Goal: Task Accomplishment & Management: Use online tool/utility

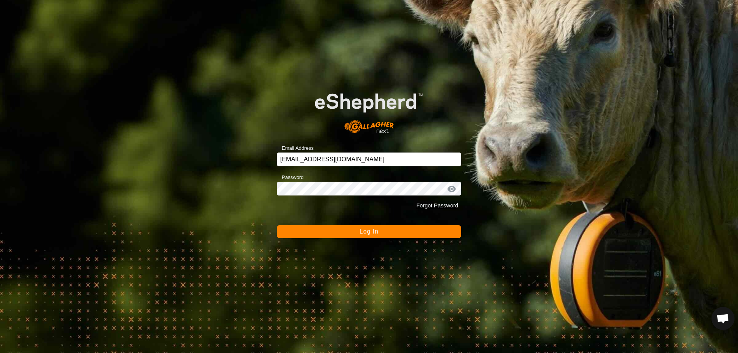
click at [376, 228] on button "Log In" at bounding box center [369, 231] width 184 height 13
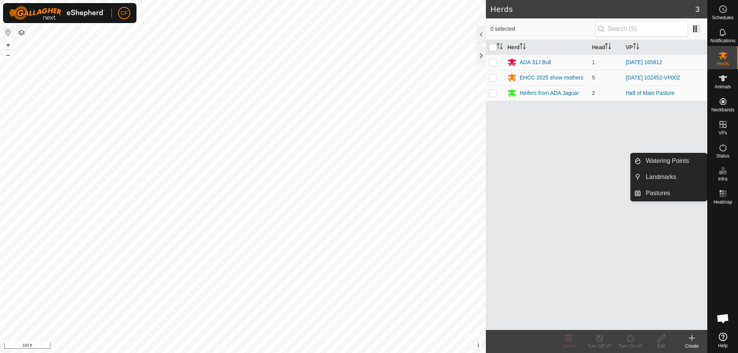
click at [690, 341] on icon at bounding box center [691, 338] width 9 height 9
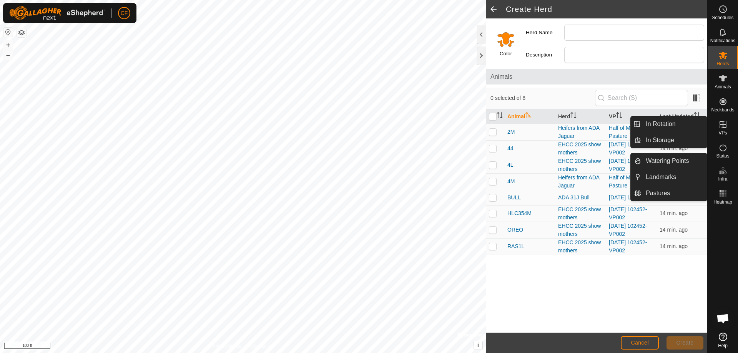
click at [723, 120] on icon at bounding box center [722, 124] width 9 height 9
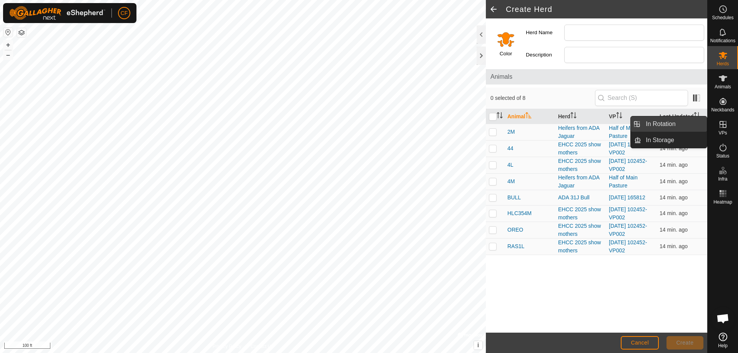
click at [668, 120] on link "In Rotation" at bounding box center [674, 123] width 66 height 15
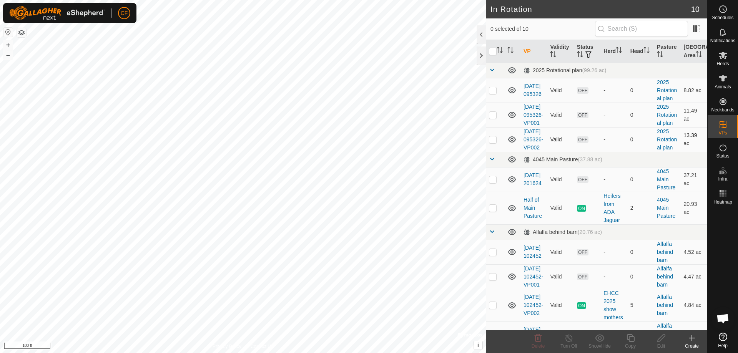
scroll to position [65, 0]
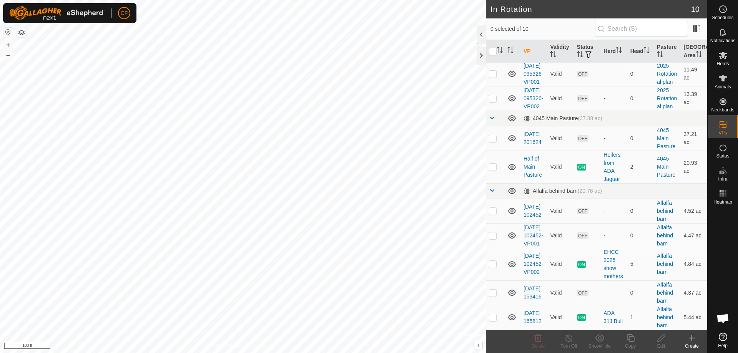
click at [691, 336] on icon at bounding box center [691, 338] width 9 height 9
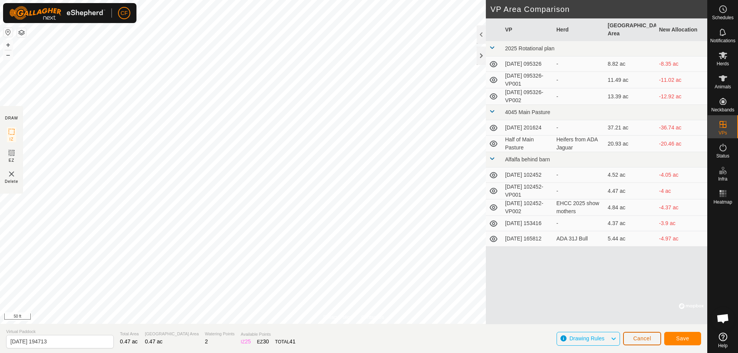
click at [648, 334] on button "Cancel" at bounding box center [642, 338] width 38 height 13
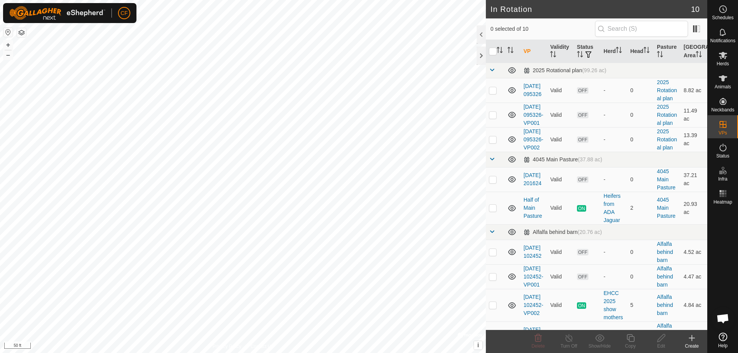
click at [692, 343] on div "Create" at bounding box center [691, 346] width 31 height 7
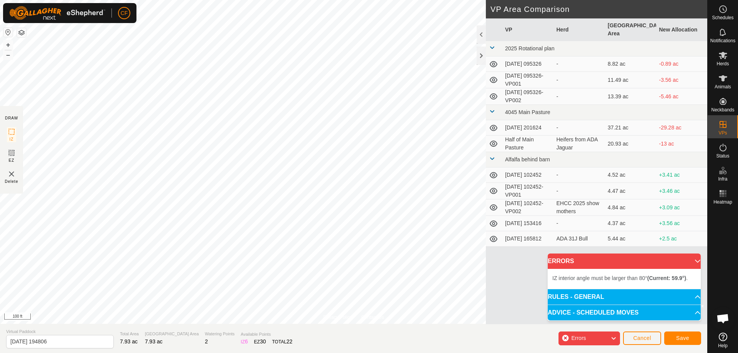
click at [599, 338] on div "Errors" at bounding box center [588, 339] width 61 height 14
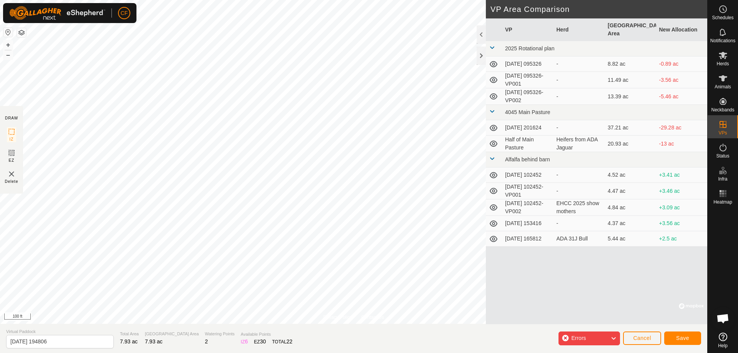
click at [612, 337] on icon at bounding box center [613, 339] width 6 height 10
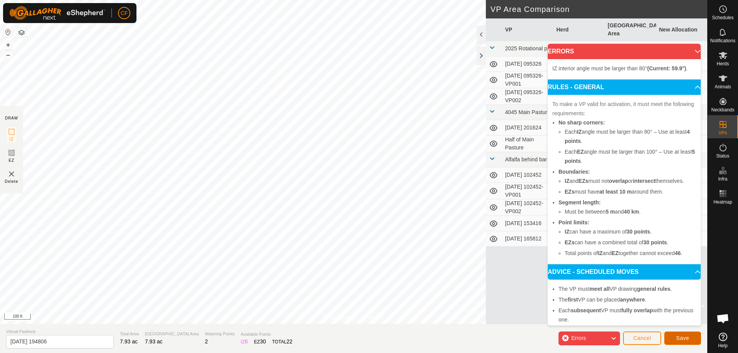
click at [688, 335] on button "Save" at bounding box center [682, 338] width 37 height 13
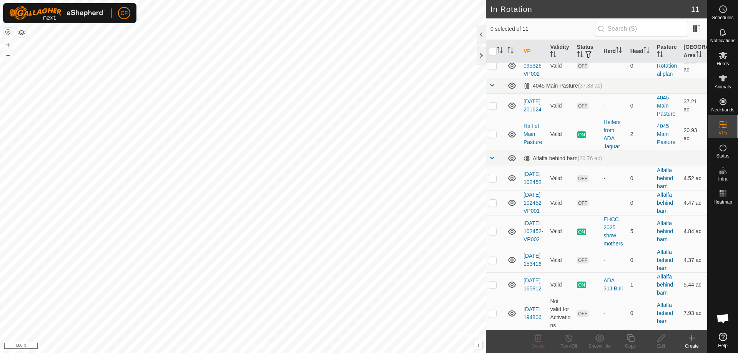
scroll to position [98, 0]
click at [580, 316] on span "OFF" at bounding box center [583, 314] width 12 height 7
click at [579, 314] on span "OFF" at bounding box center [583, 314] width 12 height 7
click at [491, 314] on p-checkbox at bounding box center [493, 313] width 8 height 6
checkbox input "true"
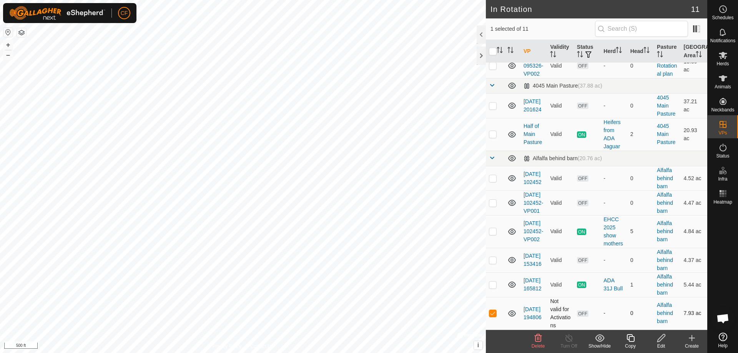
click at [582, 316] on span "OFF" at bounding box center [583, 314] width 12 height 7
click at [585, 312] on span "OFF" at bounding box center [583, 314] width 12 height 7
click at [582, 315] on span "OFF" at bounding box center [583, 314] width 12 height 7
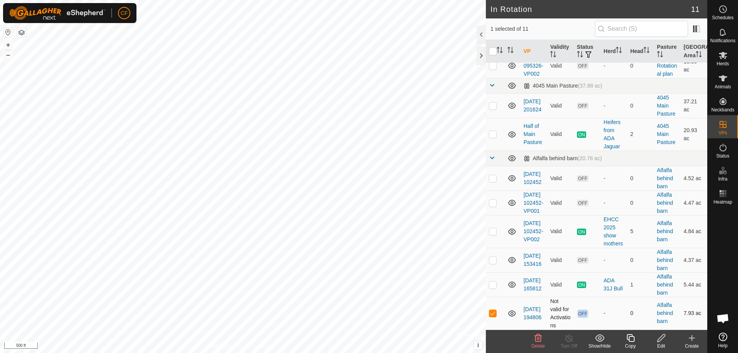
click at [583, 315] on span "OFF" at bounding box center [583, 314] width 12 height 7
click at [726, 53] on icon at bounding box center [723, 55] width 8 height 7
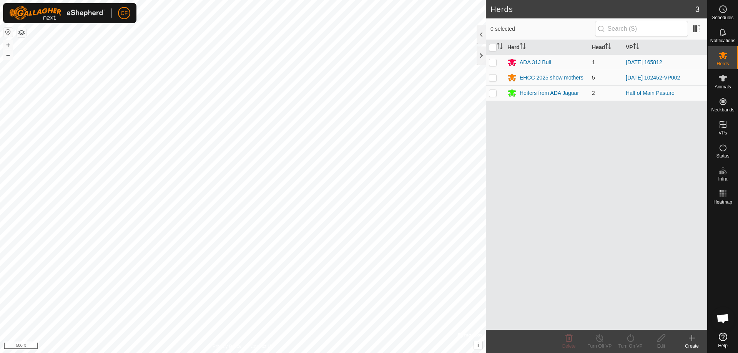
click at [599, 78] on td "5" at bounding box center [606, 77] width 34 height 15
click at [629, 81] on td "[DATE] 102452-VP002" at bounding box center [665, 77] width 85 height 15
click at [493, 78] on p-checkbox at bounding box center [493, 78] width 8 height 6
click at [496, 78] on p-checkbox at bounding box center [493, 78] width 8 height 6
click at [491, 73] on td at bounding box center [495, 77] width 18 height 15
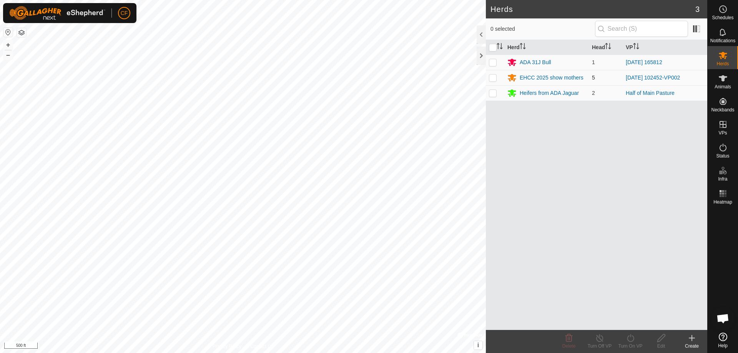
checkbox input "true"
click at [491, 61] on p-checkbox at bounding box center [493, 62] width 8 height 6
checkbox input "true"
click at [627, 338] on icon at bounding box center [630, 338] width 7 height 8
click at [632, 337] on icon at bounding box center [631, 338] width 10 height 9
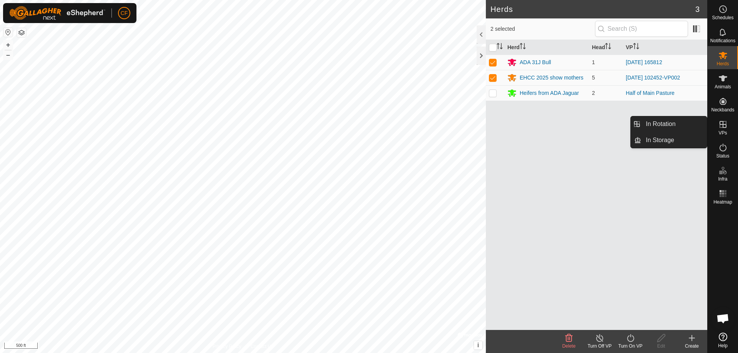
click at [722, 128] on icon at bounding box center [722, 124] width 9 height 9
click at [686, 127] on link "In Rotation" at bounding box center [674, 123] width 66 height 15
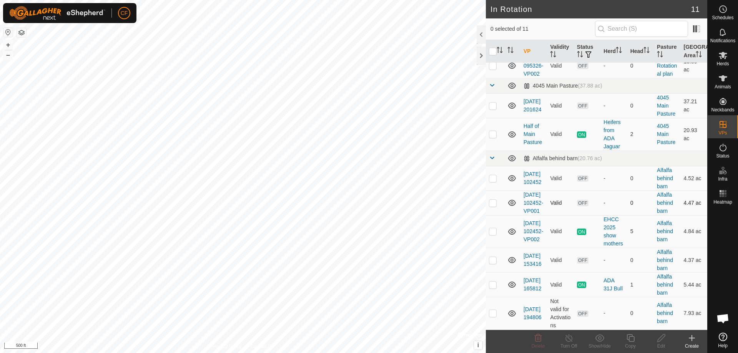
scroll to position [98, 0]
click at [582, 313] on span "OFF" at bounding box center [583, 314] width 12 height 7
click at [585, 313] on span "OFF" at bounding box center [583, 314] width 12 height 7
click at [588, 312] on td "OFF" at bounding box center [587, 313] width 27 height 33
click at [490, 312] on p-checkbox at bounding box center [493, 313] width 8 height 6
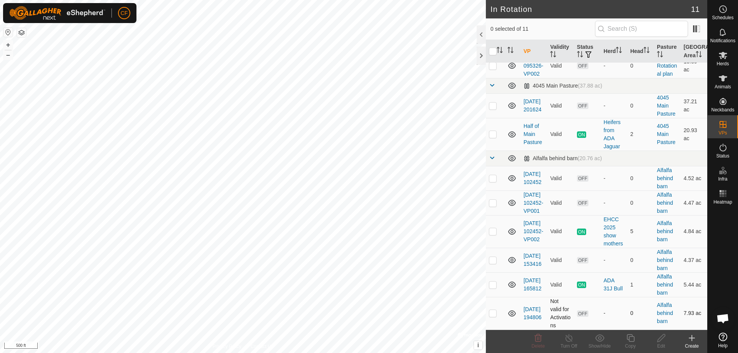
checkbox input "true"
click at [577, 315] on td "OFF" at bounding box center [587, 313] width 27 height 33
click at [586, 315] on span "OFF" at bounding box center [583, 314] width 12 height 7
click at [581, 285] on span "ON" at bounding box center [581, 285] width 9 height 7
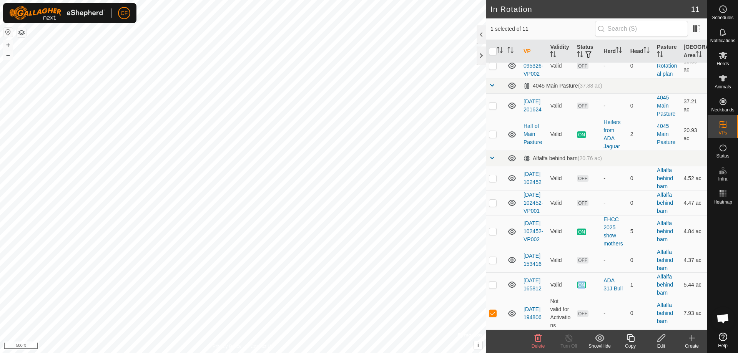
click at [583, 285] on span "ON" at bounding box center [581, 285] width 9 height 7
click at [581, 314] on span "OFF" at bounding box center [583, 314] width 12 height 7
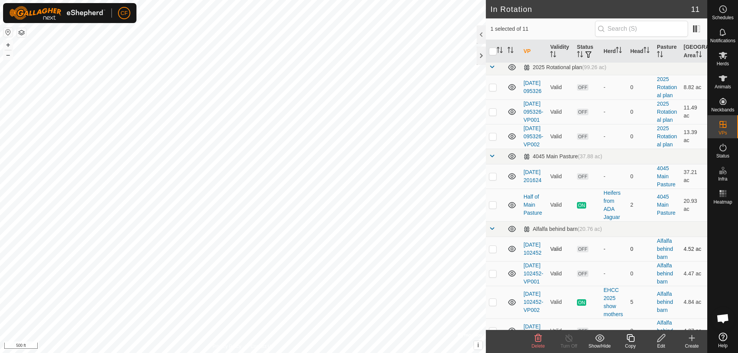
scroll to position [0, 0]
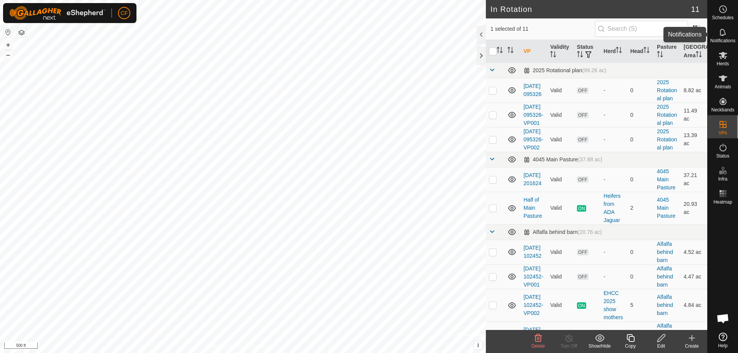
click at [715, 32] on div "Notifications" at bounding box center [723, 34] width 30 height 23
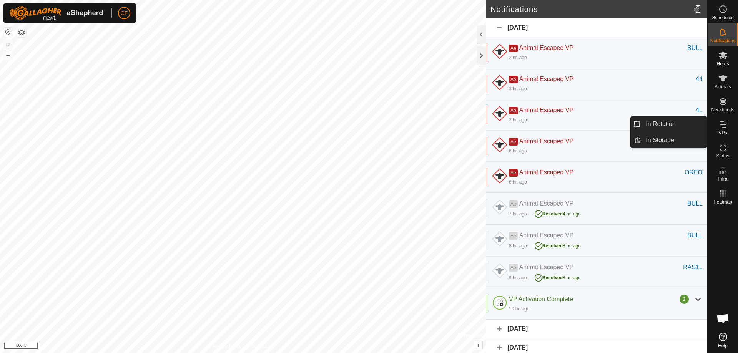
click at [718, 122] on icon at bounding box center [722, 124] width 9 height 9
click at [722, 121] on div "VPs" at bounding box center [723, 126] width 30 height 23
click at [673, 139] on link "In Storage" at bounding box center [674, 140] width 66 height 15
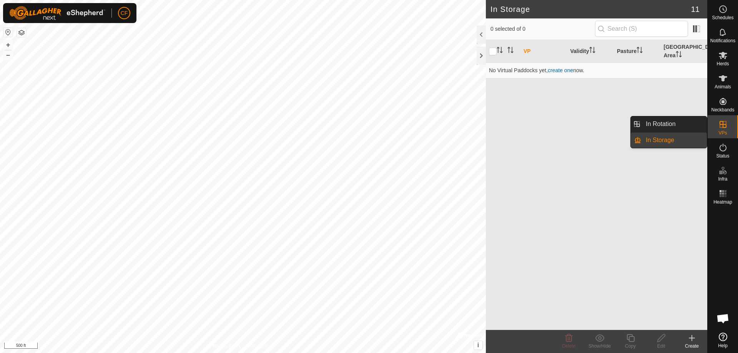
click at [721, 127] on icon at bounding box center [722, 124] width 9 height 9
click at [675, 124] on link "In Rotation" at bounding box center [674, 123] width 66 height 15
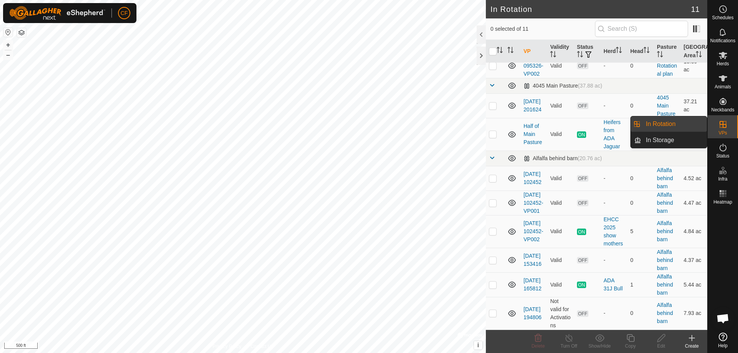
scroll to position [98, 0]
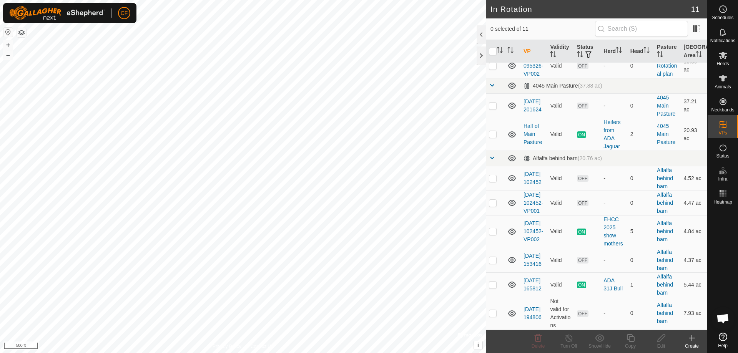
click at [167, 0] on html "CF Schedules Notifications Herds Animals Neckbands VPs Status Infra Heatmap Hel…" at bounding box center [369, 176] width 738 height 353
click at [582, 282] on span "ON" at bounding box center [581, 285] width 9 height 7
click at [726, 197] on icon at bounding box center [722, 193] width 9 height 9
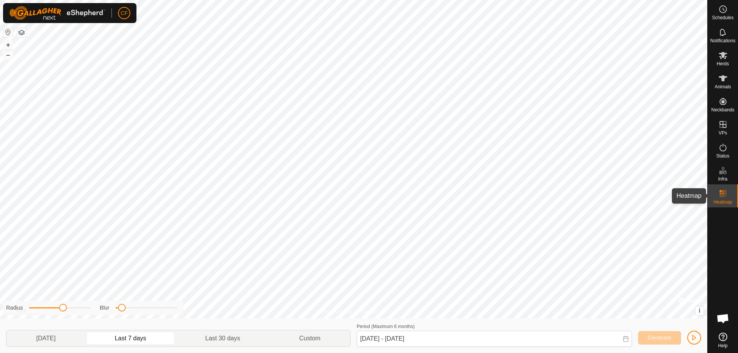
click at [723, 198] on es-heatmap-svg-icon at bounding box center [723, 194] width 14 height 12
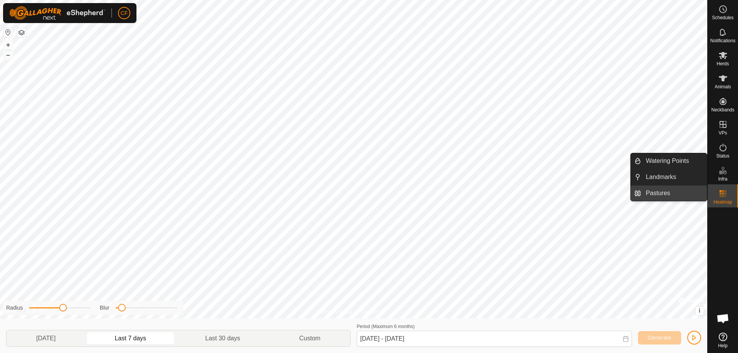
click at [688, 192] on link "Pastures" at bounding box center [674, 193] width 66 height 15
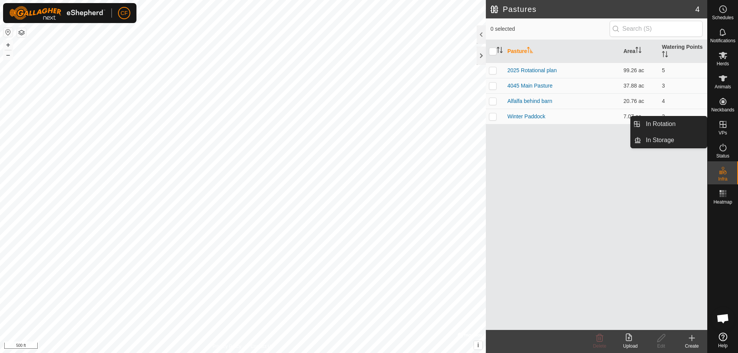
click at [722, 121] on icon at bounding box center [723, 124] width 7 height 7
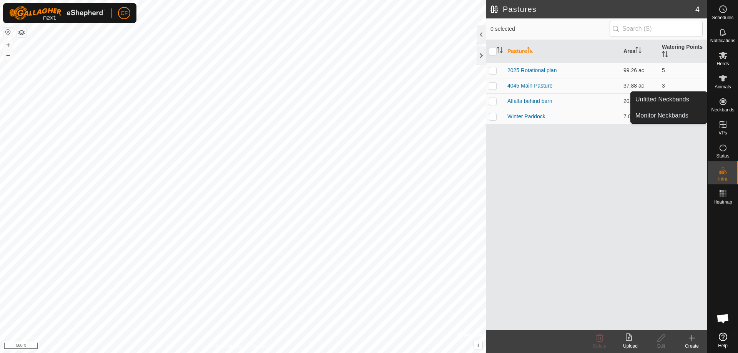
click at [718, 102] on icon at bounding box center [722, 101] width 9 height 9
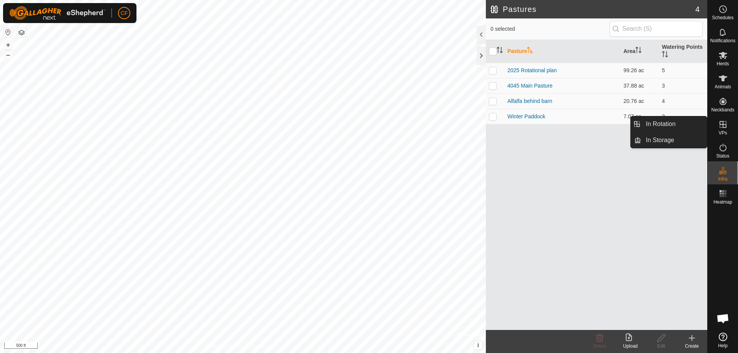
click at [727, 121] on icon at bounding box center [722, 124] width 9 height 9
click at [725, 121] on icon at bounding box center [722, 124] width 9 height 9
drag, startPoint x: 725, startPoint y: 121, endPoint x: 716, endPoint y: 124, distance: 9.5
click at [723, 122] on icon at bounding box center [723, 124] width 7 height 7
drag, startPoint x: 706, startPoint y: 126, endPoint x: 678, endPoint y: 131, distance: 28.9
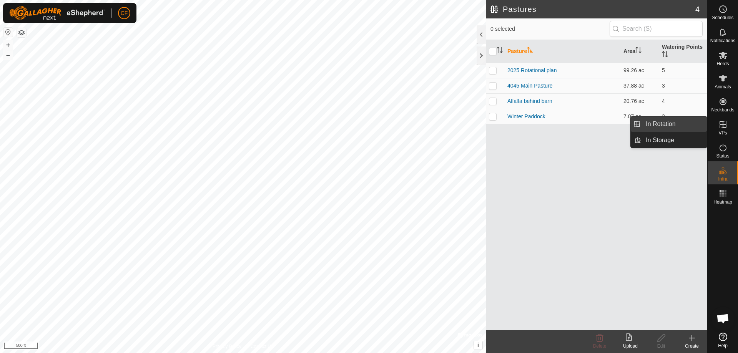
click at [678, 131] on link "In Rotation" at bounding box center [674, 123] width 66 height 15
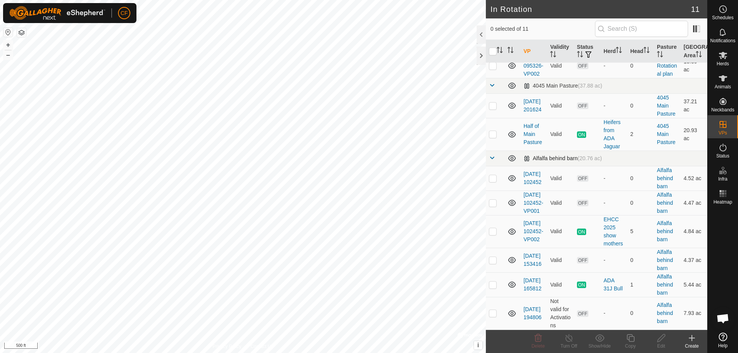
scroll to position [98, 0]
click at [530, 309] on td "[DATE] 194806" at bounding box center [533, 313] width 27 height 33
click at [532, 314] on link "[DATE] 194806" at bounding box center [532, 313] width 18 height 14
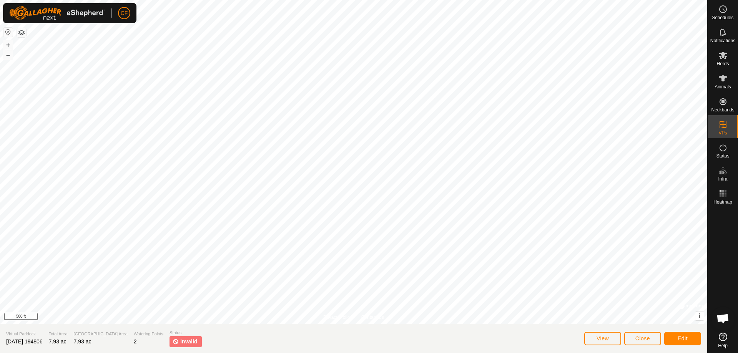
click at [173, 341] on img at bounding box center [176, 342] width 6 height 8
click at [180, 340] on span "invalid" at bounding box center [188, 342] width 17 height 8
click at [173, 341] on img at bounding box center [176, 342] width 6 height 8
click at [173, 340] on img at bounding box center [176, 342] width 6 height 8
click at [173, 342] on img at bounding box center [176, 342] width 6 height 8
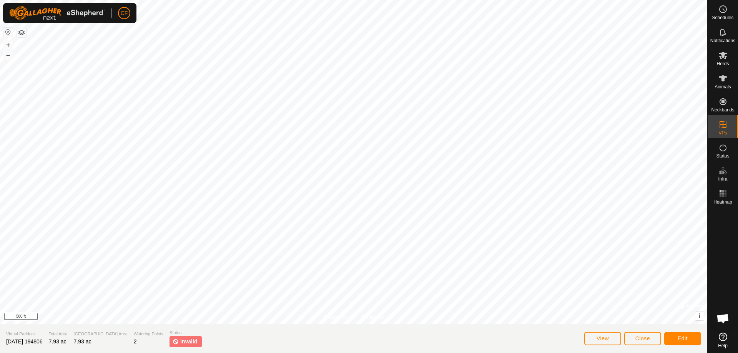
drag, startPoint x: 158, startPoint y: 342, endPoint x: 163, endPoint y: 342, distance: 5.0
click at [173, 342] on img at bounding box center [176, 342] width 6 height 8
click at [597, 334] on button "View" at bounding box center [602, 338] width 37 height 13
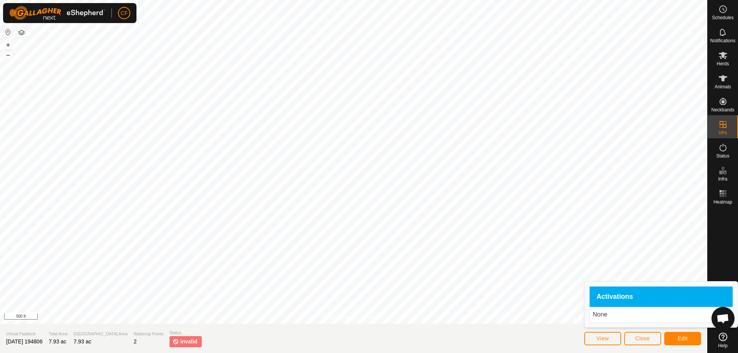
click at [637, 290] on div "Activations" at bounding box center [661, 297] width 143 height 21
click at [636, 291] on div "Activations" at bounding box center [661, 297] width 143 height 21
click at [690, 340] on button "Edit" at bounding box center [682, 338] width 37 height 13
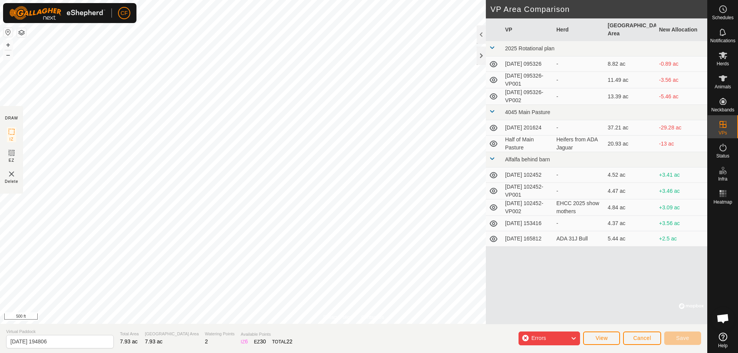
click at [572, 339] on icon at bounding box center [573, 339] width 6 height 10
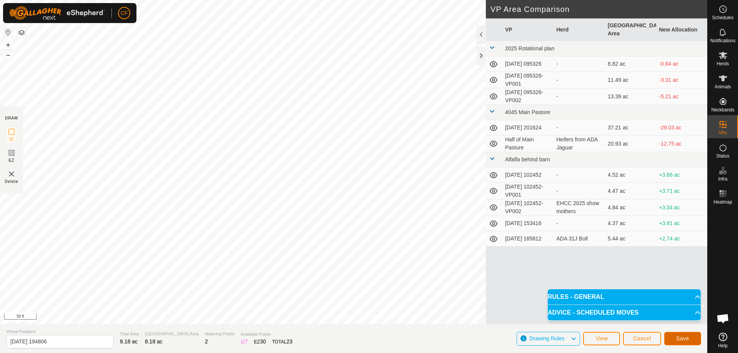
click at [690, 337] on button "Save" at bounding box center [682, 338] width 37 height 13
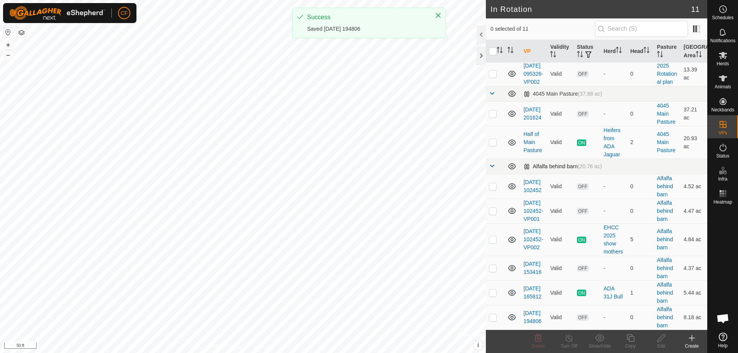
scroll to position [90, 0]
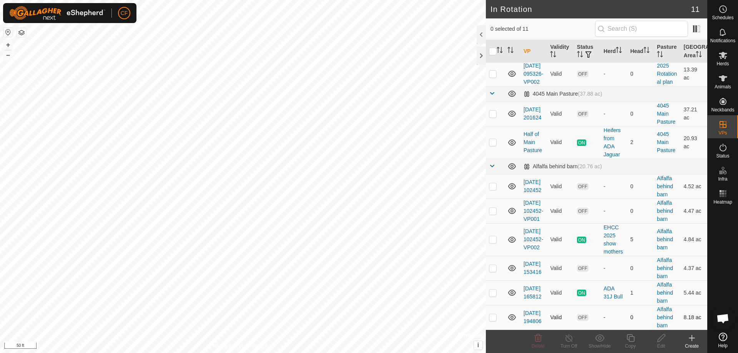
click at [581, 317] on span "OFF" at bounding box center [583, 317] width 12 height 7
click at [579, 316] on span "OFF" at bounding box center [583, 317] width 12 height 7
drag, startPoint x: 593, startPoint y: 326, endPoint x: 588, endPoint y: 326, distance: 4.6
click at [592, 326] on td "OFF" at bounding box center [587, 317] width 27 height 25
click at [583, 326] on td "OFF" at bounding box center [587, 317] width 27 height 25
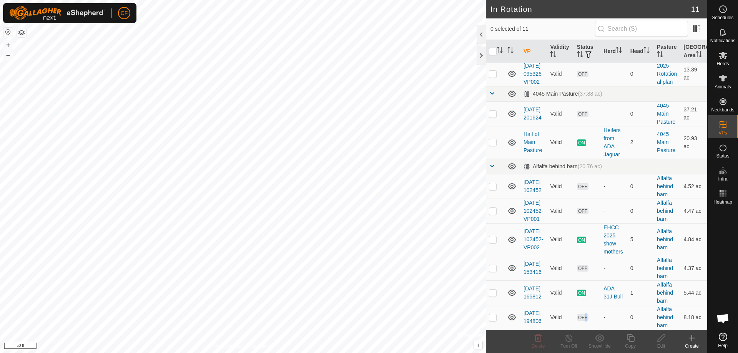
click at [531, 314] on link "[DATE] 194806" at bounding box center [532, 317] width 18 height 14
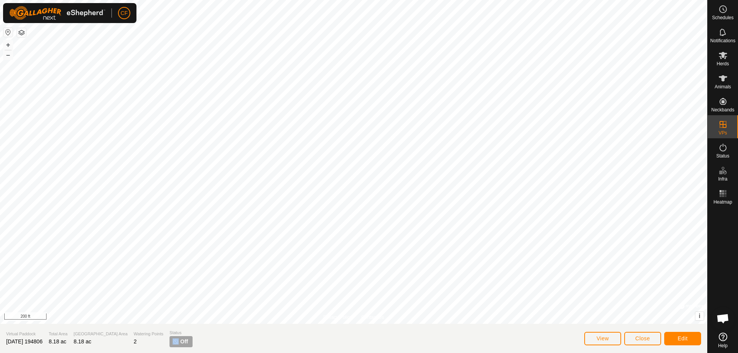
click at [169, 342] on p-tag "Off" at bounding box center [180, 341] width 23 height 11
click at [175, 341] on section "Virtual Paddock [DATE] 194806 Total Area 8.18 ac Grazing Area 8.18 ac Watering …" at bounding box center [353, 338] width 707 height 29
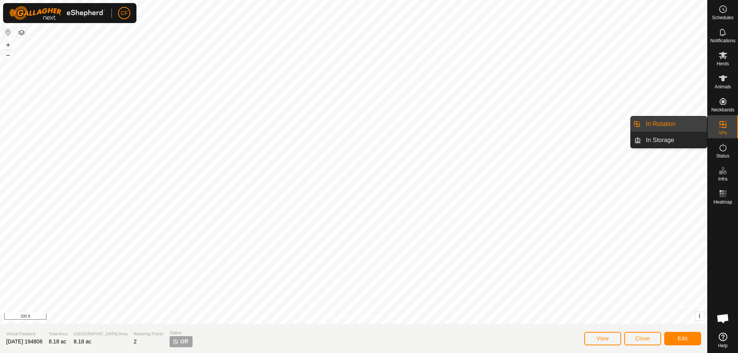
click at [726, 125] on icon at bounding box center [722, 124] width 9 height 9
click at [688, 125] on link "In Rotation" at bounding box center [674, 123] width 66 height 15
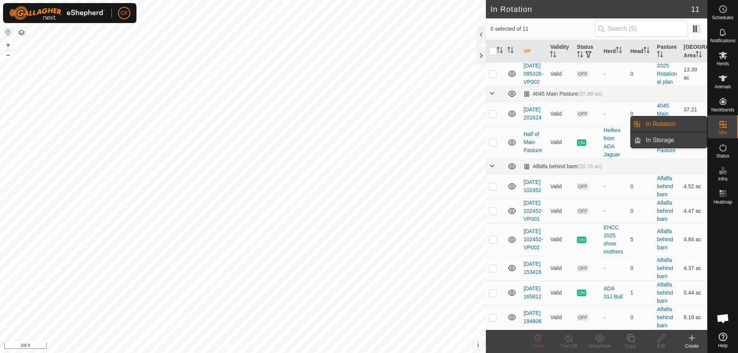
scroll to position [90, 0]
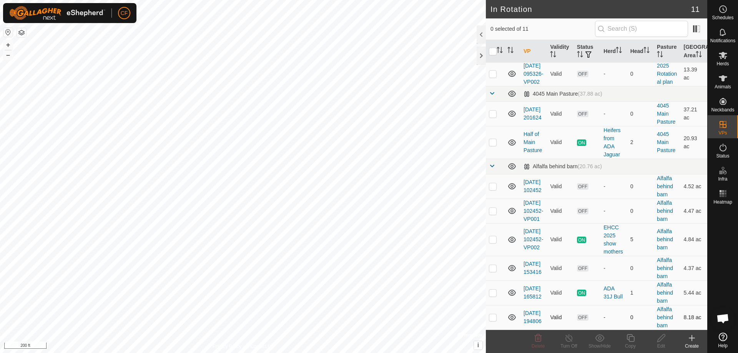
click at [582, 314] on span "OFF" at bounding box center [583, 317] width 12 height 7
click at [579, 291] on span "ON" at bounding box center [581, 293] width 9 height 7
drag, startPoint x: 582, startPoint y: 292, endPoint x: 585, endPoint y: 295, distance: 4.4
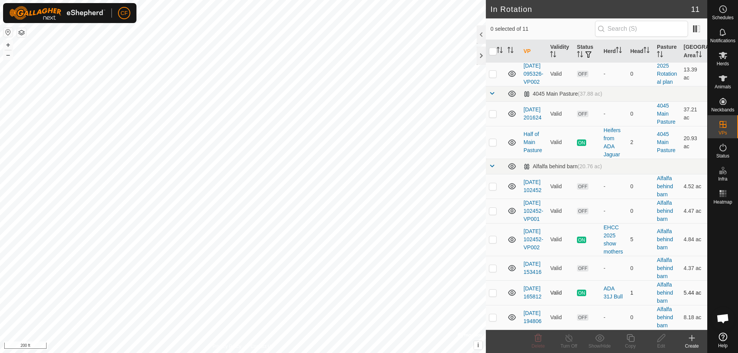
click at [582, 292] on span "ON" at bounding box center [581, 293] width 9 height 7
click at [530, 317] on link "[DATE] 194806" at bounding box center [532, 317] width 18 height 14
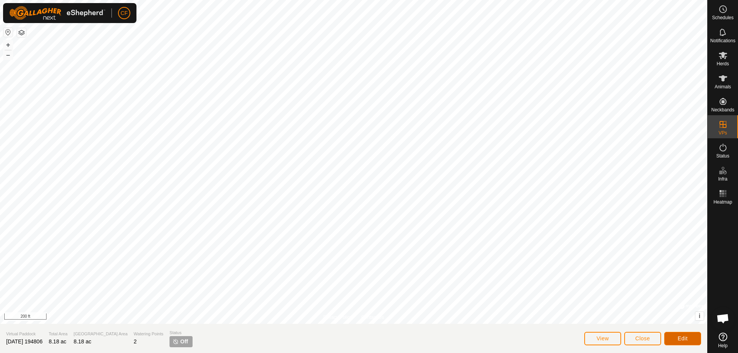
click at [676, 334] on button "Edit" at bounding box center [682, 338] width 37 height 13
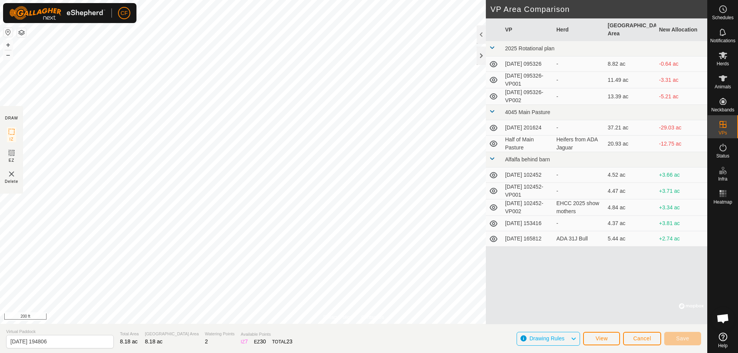
click at [572, 336] on icon at bounding box center [573, 339] width 6 height 10
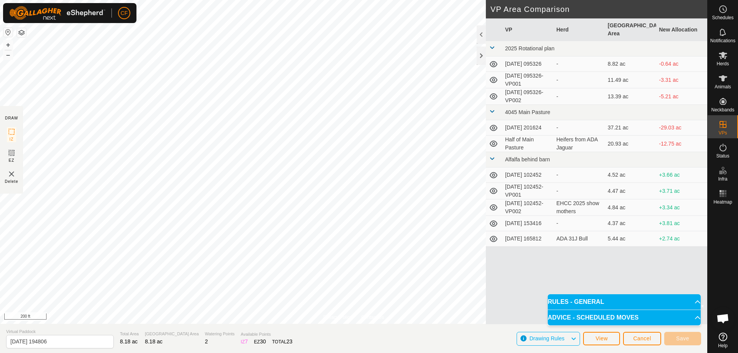
click at [575, 342] on icon at bounding box center [573, 339] width 6 height 10
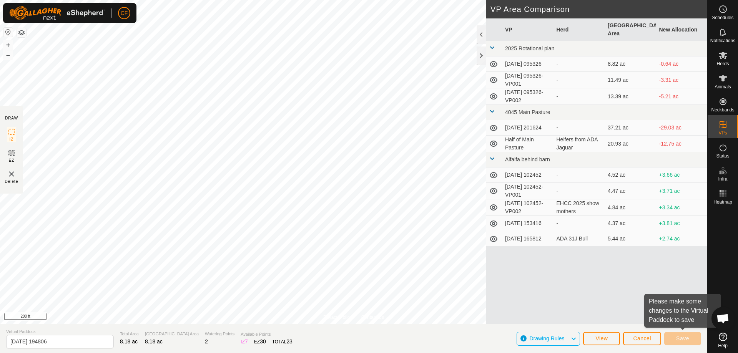
click at [686, 346] on div "Save" at bounding box center [682, 338] width 37 height 18
click at [639, 336] on span "Cancel" at bounding box center [642, 339] width 18 height 6
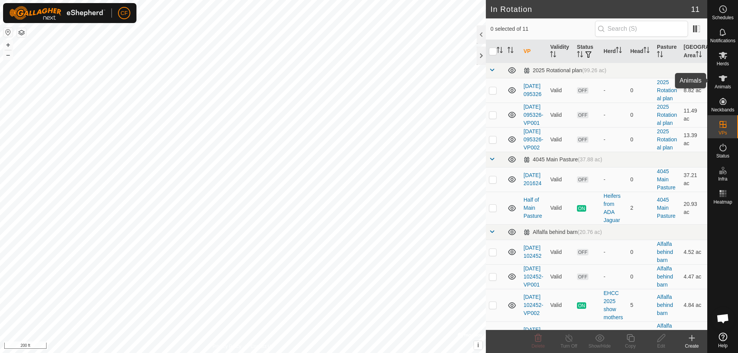
click at [725, 76] on icon at bounding box center [722, 78] width 9 height 9
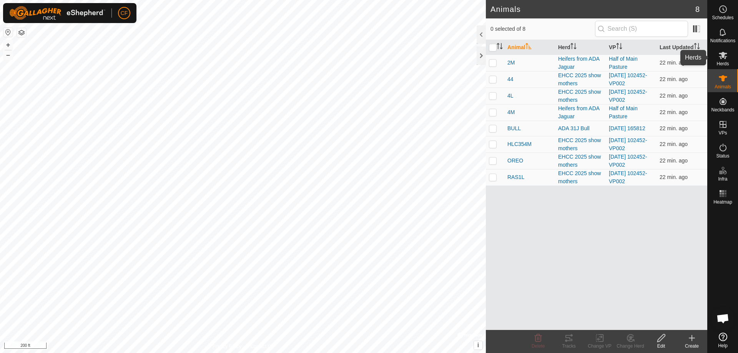
click at [724, 52] on icon at bounding box center [722, 55] width 9 height 9
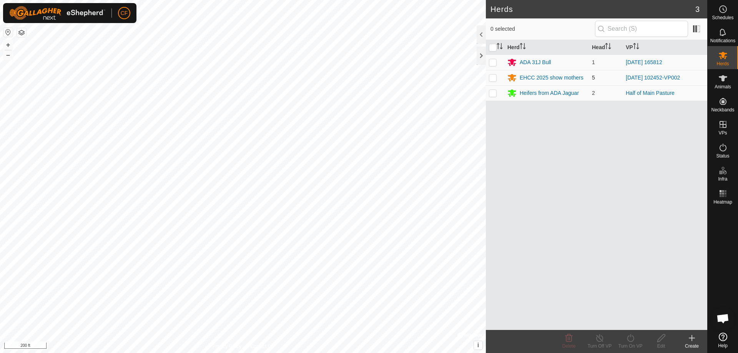
click at [495, 75] on p-checkbox at bounding box center [493, 78] width 8 height 6
checkbox input "true"
click at [491, 61] on p-checkbox at bounding box center [493, 62] width 8 height 6
checkbox input "true"
click at [632, 336] on icon at bounding box center [630, 338] width 7 height 8
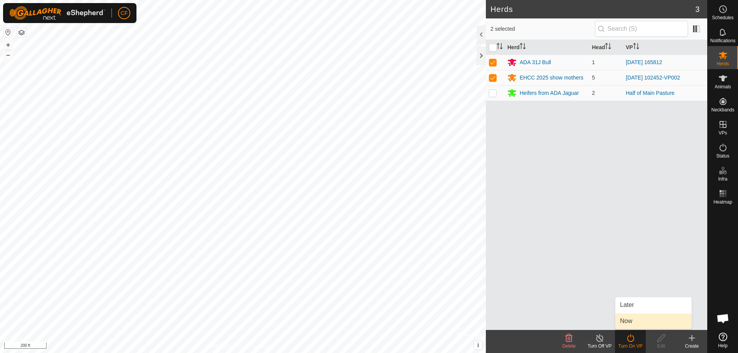
click at [636, 316] on link "Now" at bounding box center [653, 321] width 76 height 15
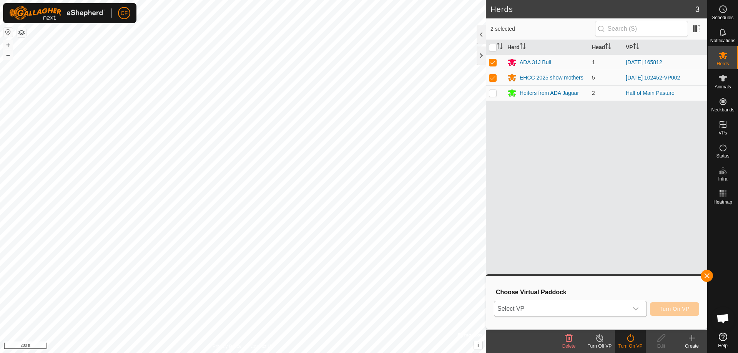
click at [637, 309] on icon "dropdown trigger" at bounding box center [635, 308] width 5 height 3
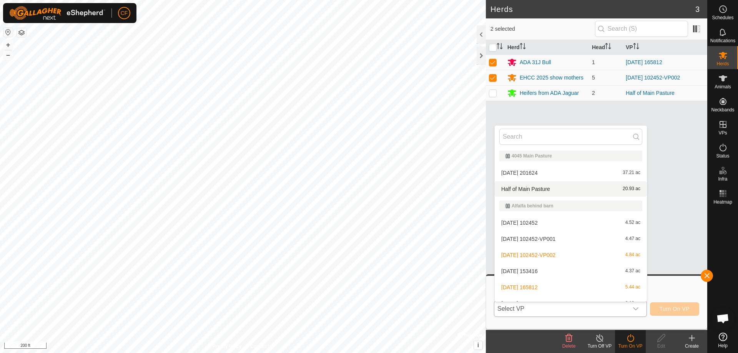
scroll to position [76, 0]
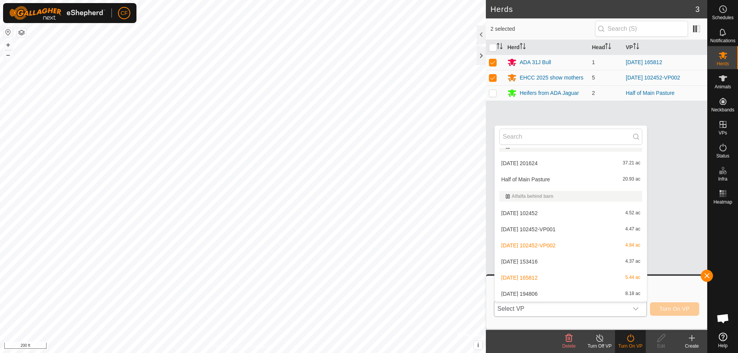
click at [573, 299] on li "[DATE] 194806 8.18 ac" at bounding box center [571, 293] width 152 height 15
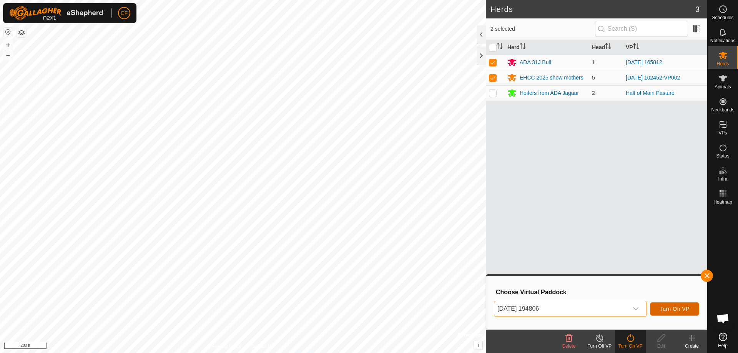
click at [681, 307] on span "Turn On VP" at bounding box center [675, 309] width 30 height 6
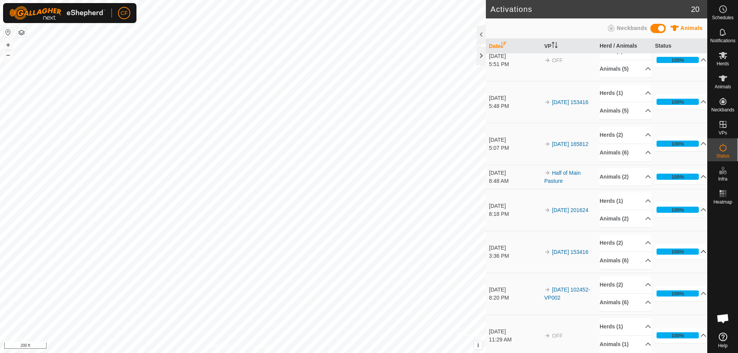
scroll to position [503, 0]
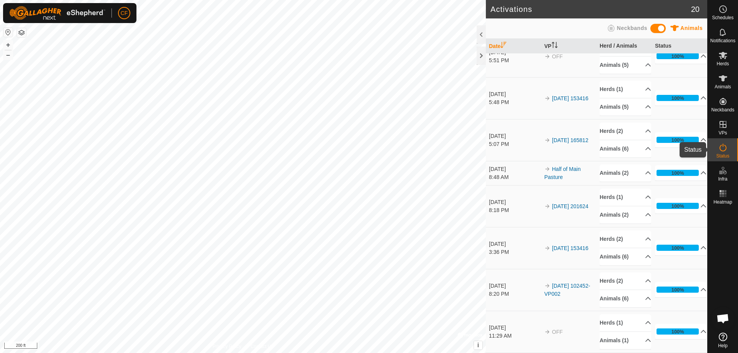
click at [720, 147] on icon at bounding box center [722, 147] width 9 height 9
click at [480, 54] on div at bounding box center [481, 56] width 9 height 18
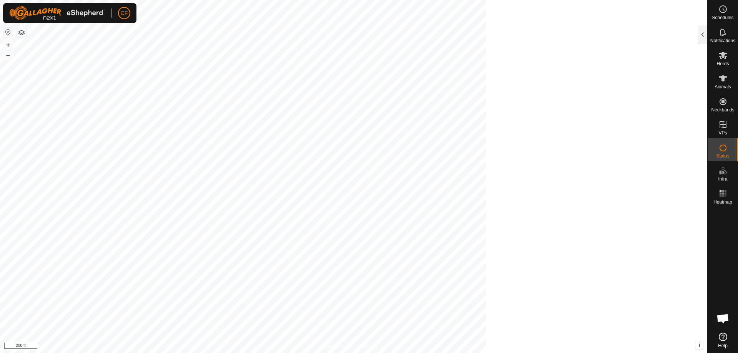
scroll to position [1883, 0]
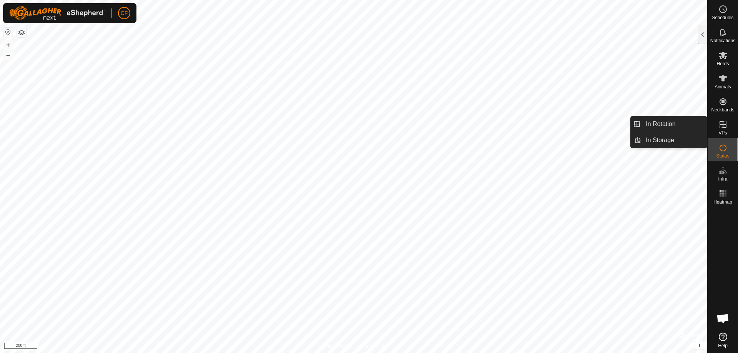
click at [724, 123] on icon at bounding box center [722, 124] width 9 height 9
click at [720, 120] on icon at bounding box center [722, 124] width 9 height 9
click at [725, 125] on icon at bounding box center [722, 124] width 9 height 9
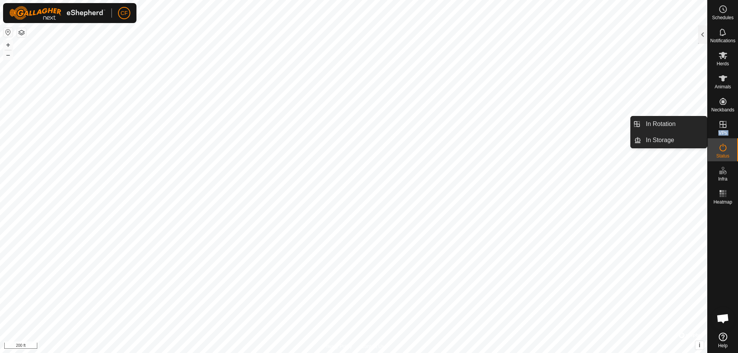
click at [725, 126] on icon at bounding box center [722, 124] width 9 height 9
click at [693, 125] on link "In Rotation" at bounding box center [674, 123] width 66 height 15
click at [725, 124] on icon at bounding box center [722, 124] width 9 height 9
click at [687, 123] on link "In Rotation" at bounding box center [674, 123] width 66 height 15
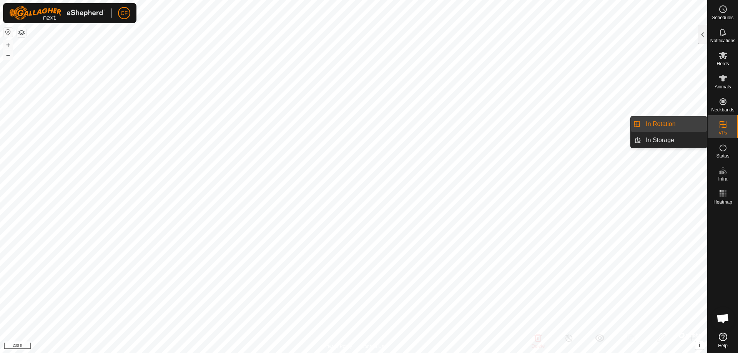
click at [685, 123] on link "In Rotation" at bounding box center [674, 123] width 66 height 15
click at [674, 137] on link "In Storage" at bounding box center [674, 140] width 66 height 15
click at [671, 126] on link "In Rotation" at bounding box center [674, 123] width 66 height 15
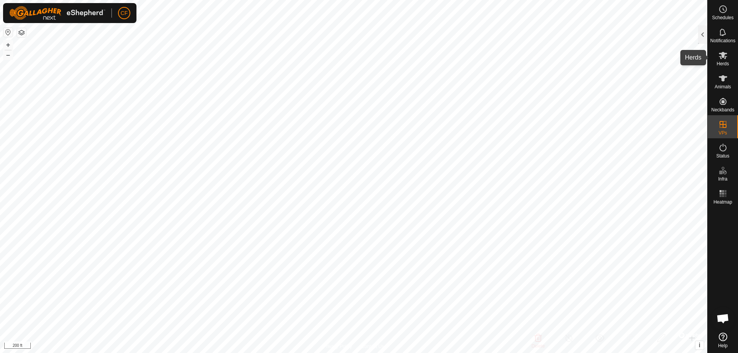
click at [724, 57] on icon at bounding box center [722, 55] width 9 height 9
checkbox input "true"
checkbox input "false"
click at [719, 59] on icon at bounding box center [722, 55] width 9 height 9
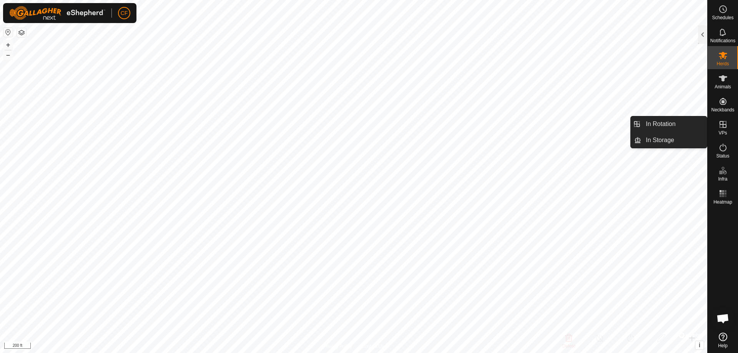
drag, startPoint x: 726, startPoint y: 130, endPoint x: 718, endPoint y: 119, distance: 13.9
drag, startPoint x: 718, startPoint y: 119, endPoint x: 724, endPoint y: 124, distance: 7.9
drag, startPoint x: 724, startPoint y: 124, endPoint x: 718, endPoint y: 125, distance: 6.6
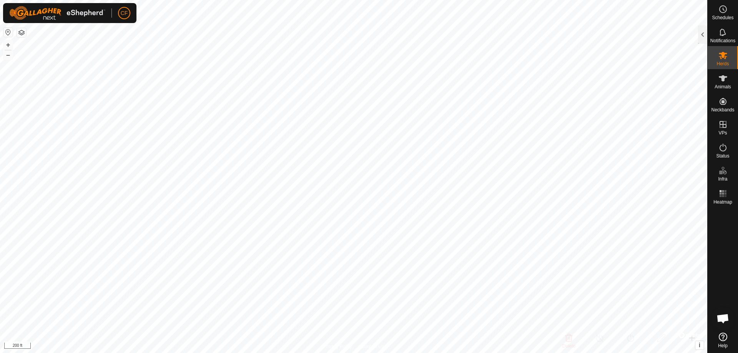
drag, startPoint x: 718, startPoint y: 125, endPoint x: 728, endPoint y: 148, distance: 25.8
click at [723, 145] on icon at bounding box center [723, 148] width 7 height 8
click at [704, 32] on div at bounding box center [702, 34] width 9 height 18
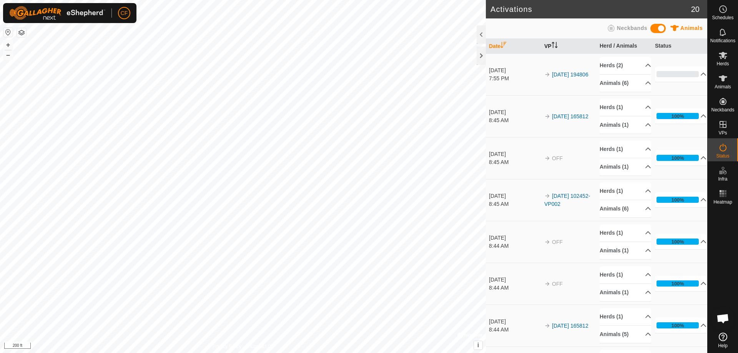
click at [549, 47] on th "VP" at bounding box center [568, 46] width 55 height 15
drag, startPoint x: 495, startPoint y: 42, endPoint x: 559, endPoint y: 50, distance: 65.1
click at [507, 42] on th "Date" at bounding box center [513, 46] width 55 height 15
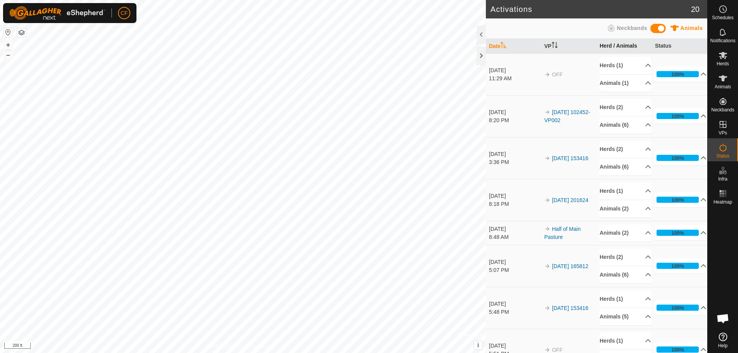
click at [616, 41] on th "Herd / Animals" at bounding box center [624, 46] width 55 height 15
click at [616, 43] on th "Herd / Animals" at bounding box center [624, 46] width 55 height 15
click at [719, 52] on icon at bounding box center [722, 55] width 9 height 9
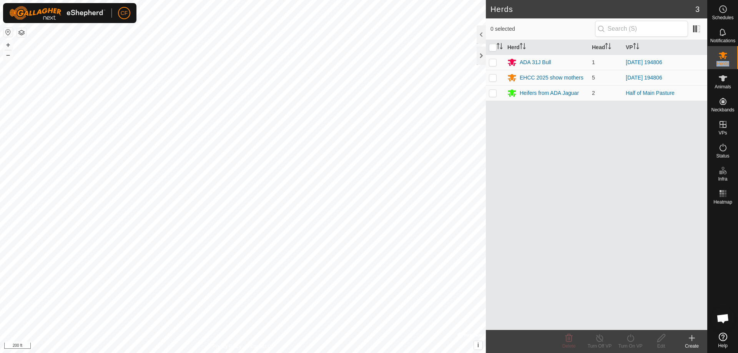
click at [719, 52] on icon at bounding box center [722, 55] width 9 height 9
click at [494, 76] on p-checkbox at bounding box center [493, 78] width 8 height 6
checkbox input "true"
click at [490, 63] on p-checkbox at bounding box center [493, 62] width 8 height 6
checkbox input "true"
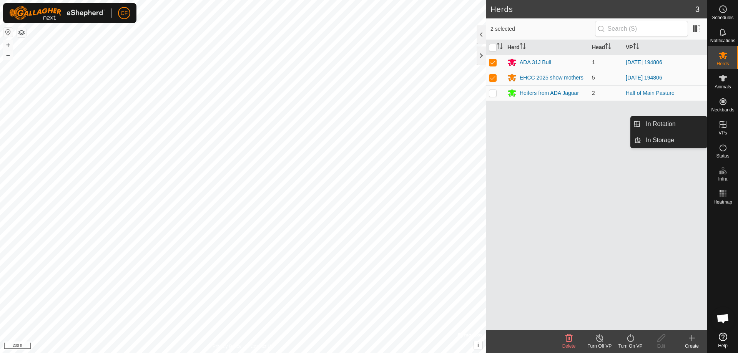
click at [723, 125] on icon at bounding box center [723, 124] width 7 height 7
click at [665, 121] on link "In Rotation" at bounding box center [674, 123] width 66 height 15
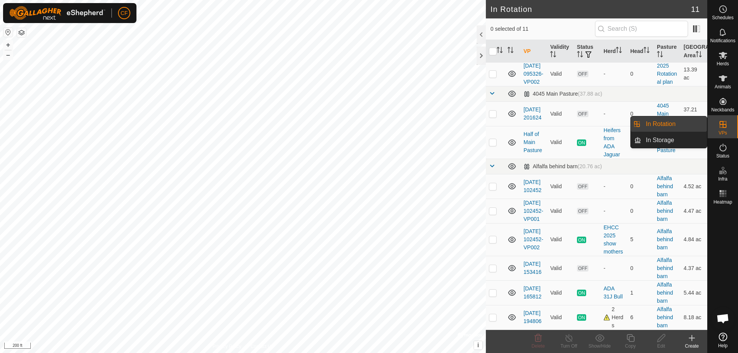
scroll to position [90, 0]
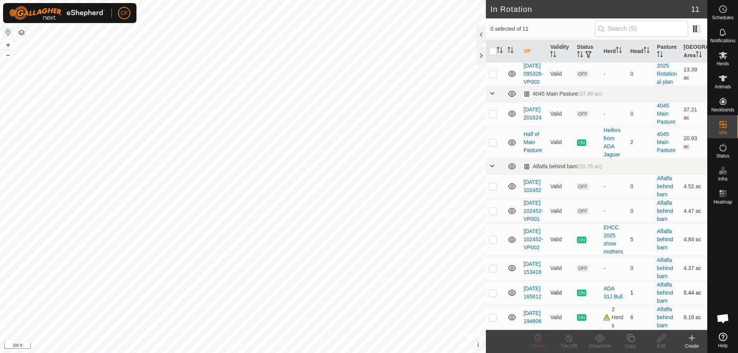
click at [580, 293] on span "ON" at bounding box center [581, 293] width 9 height 7
drag, startPoint x: 587, startPoint y: 297, endPoint x: 583, endPoint y: 299, distance: 4.8
click at [585, 298] on td "ON" at bounding box center [587, 293] width 27 height 25
click at [575, 299] on td "ON" at bounding box center [587, 293] width 27 height 25
click at [577, 288] on td "ON" at bounding box center [587, 293] width 27 height 25
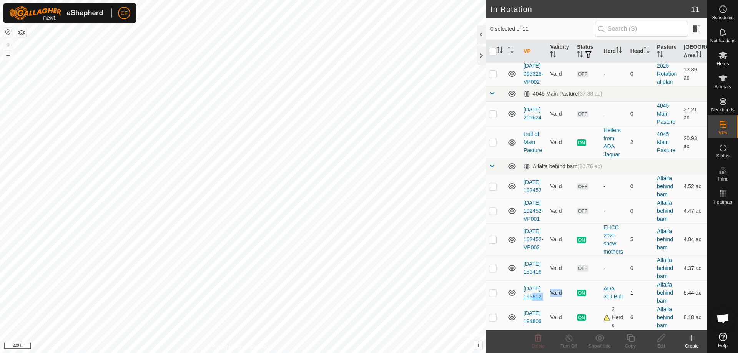
drag, startPoint x: 570, startPoint y: 290, endPoint x: 526, endPoint y: 291, distance: 43.8
click at [532, 291] on tr "[DATE] 165812 Valid ON ADA 31J Bull 1 Alfalfa behind barn 5.44 ac" at bounding box center [596, 293] width 221 height 25
click at [529, 290] on link "[DATE] 165812" at bounding box center [532, 293] width 18 height 14
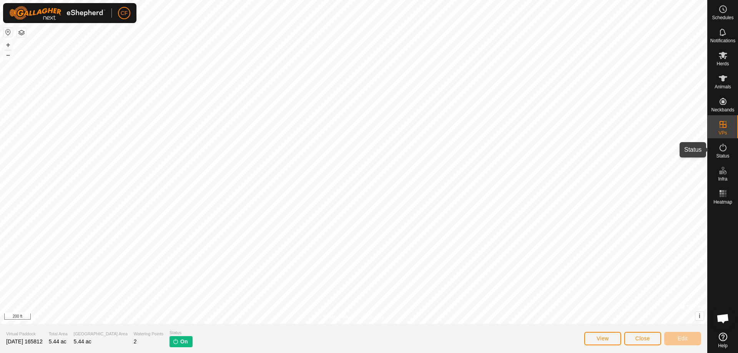
click at [723, 150] on icon at bounding box center [722, 147] width 9 height 9
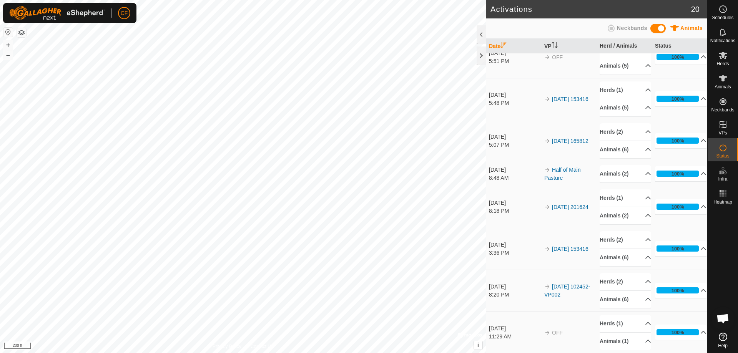
scroll to position [503, 0]
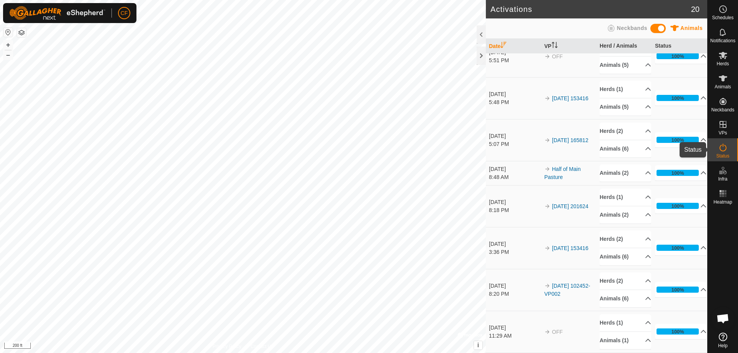
click at [720, 141] on div "Status" at bounding box center [723, 149] width 30 height 23
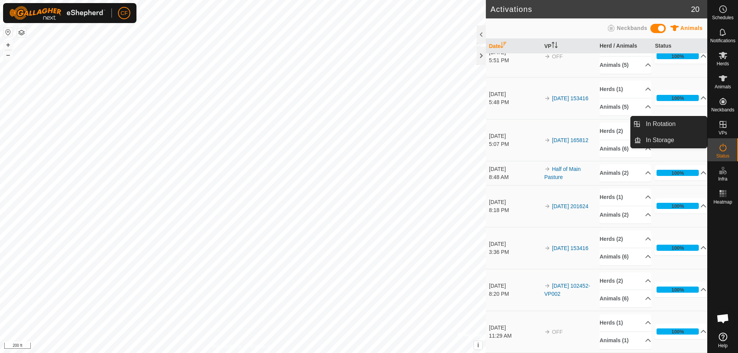
click at [721, 127] on icon at bounding box center [722, 124] width 9 height 9
click at [687, 121] on span "In Rotation" at bounding box center [687, 121] width 0 height 0
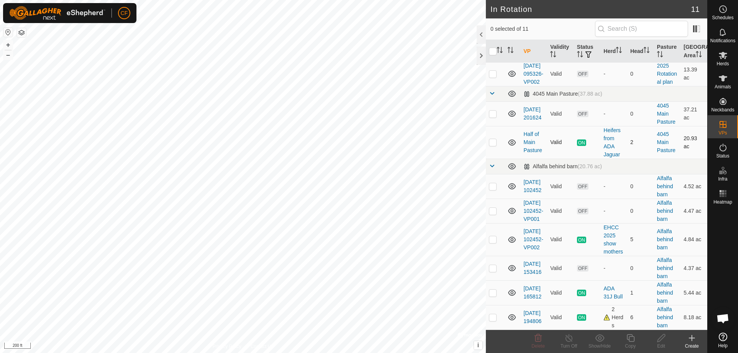
scroll to position [90, 0]
click at [534, 300] on link "[DATE] 165812" at bounding box center [532, 293] width 18 height 14
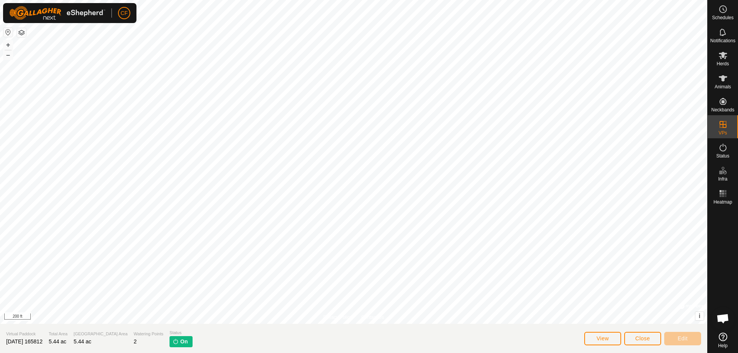
click at [180, 340] on span "On" at bounding box center [183, 342] width 7 height 8
drag, startPoint x: 171, startPoint y: 346, endPoint x: 167, endPoint y: 342, distance: 5.7
click at [170, 346] on p-tag "On" at bounding box center [180, 341] width 23 height 11
drag, startPoint x: 169, startPoint y: 343, endPoint x: 181, endPoint y: 343, distance: 12.3
click at [169, 343] on p-tag "On" at bounding box center [180, 341] width 23 height 11
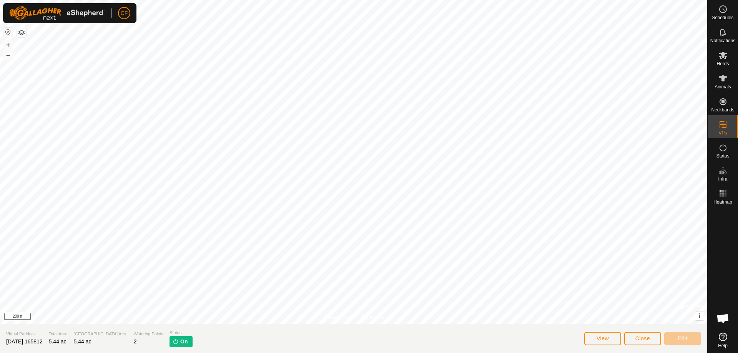
click at [243, 328] on section "Virtual Paddock [DATE] 165812 Total Area 5.44 ac Grazing Area 5.44 ac Watering …" at bounding box center [353, 338] width 707 height 29
click at [717, 146] on es-activation-svg-icon at bounding box center [723, 147] width 14 height 12
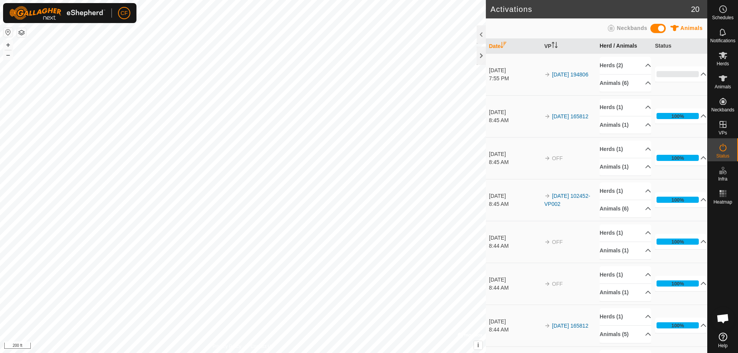
drag, startPoint x: 565, startPoint y: 43, endPoint x: 612, endPoint y: 47, distance: 46.3
click at [612, 47] on tr "Date VP Herd / Animals Status" at bounding box center [596, 46] width 221 height 15
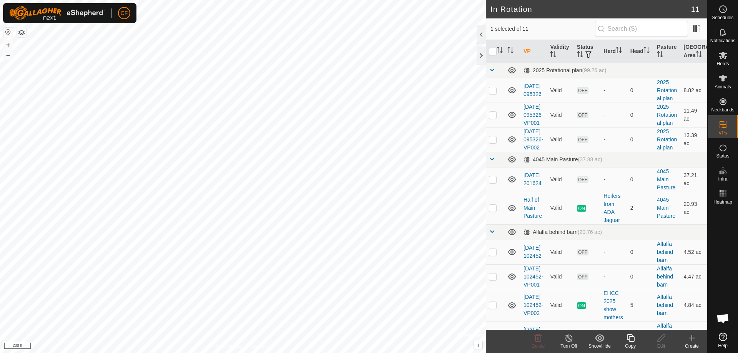
checkbox input "false"
checkbox input "true"
checkbox input "false"
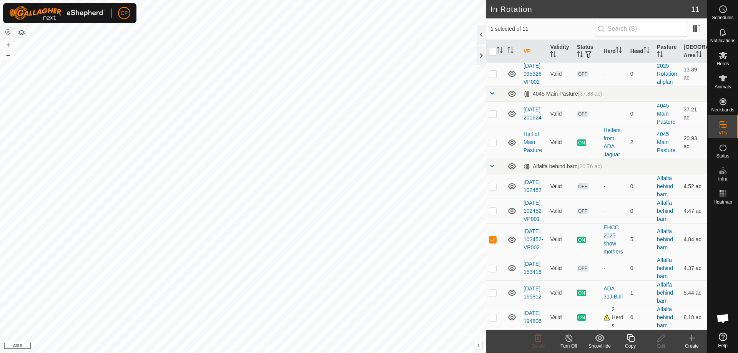
scroll to position [90, 0]
click at [577, 239] on span "ON" at bounding box center [581, 240] width 9 height 7
click at [491, 235] on td at bounding box center [495, 239] width 18 height 33
click at [499, 239] on td at bounding box center [495, 239] width 18 height 33
checkbox input "true"
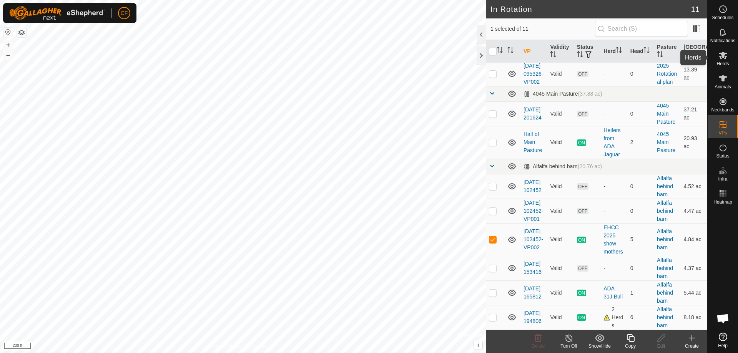
click at [724, 56] on icon at bounding box center [723, 55] width 8 height 7
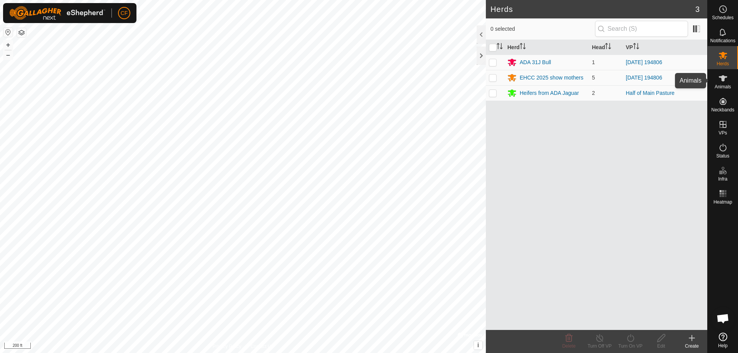
click at [724, 81] on icon at bounding box center [722, 78] width 9 height 9
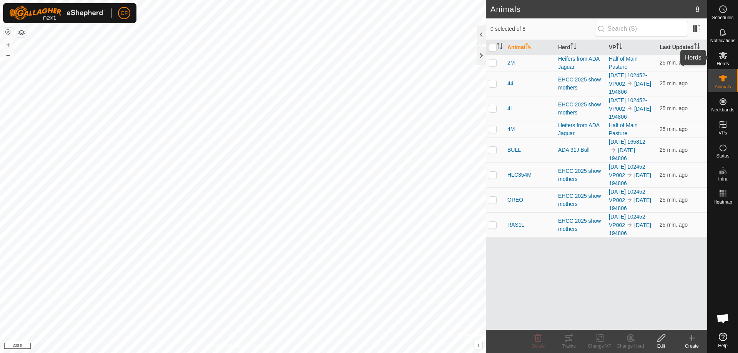
click at [720, 58] on icon at bounding box center [722, 55] width 9 height 9
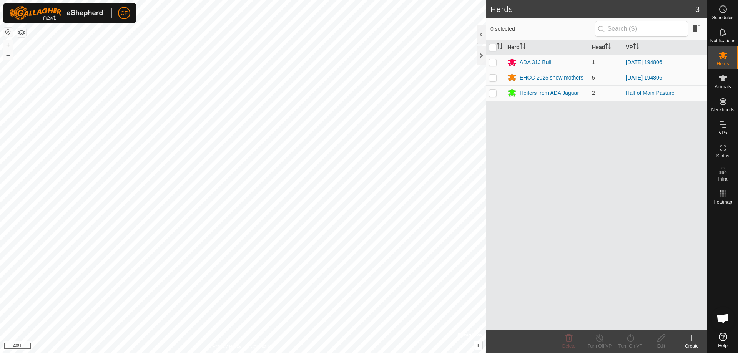
click at [615, 58] on td "1" at bounding box center [606, 62] width 34 height 15
click at [489, 62] on td at bounding box center [495, 62] width 18 height 15
checkbox input "true"
click at [495, 80] on p-checkbox at bounding box center [493, 78] width 8 height 6
checkbox input "true"
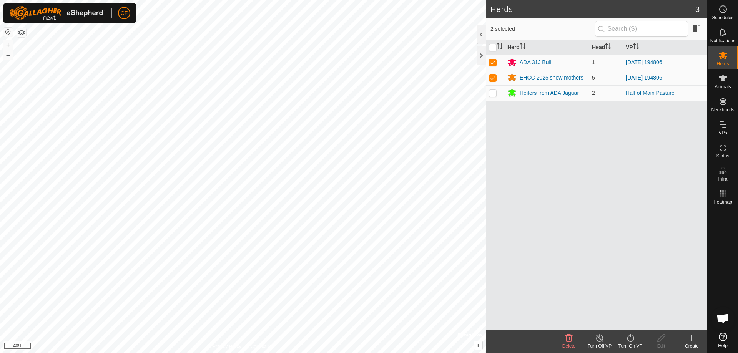
click at [602, 339] on icon at bounding box center [600, 338] width 10 height 9
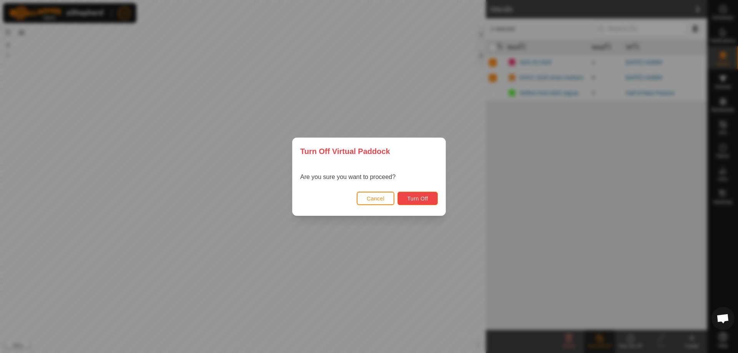
click at [408, 199] on span "Turn Off" at bounding box center [417, 199] width 21 height 6
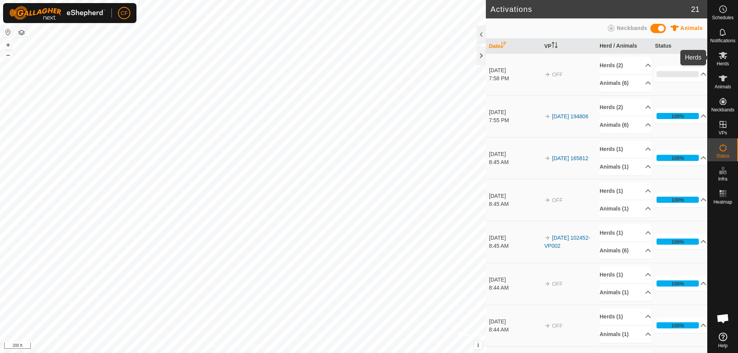
click at [723, 58] on icon at bounding box center [722, 55] width 9 height 9
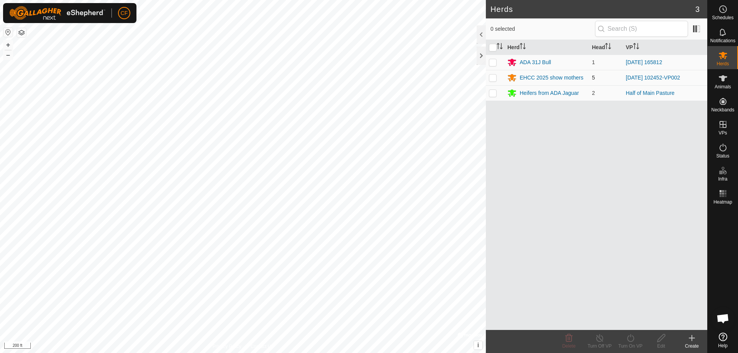
drag, startPoint x: 495, startPoint y: 63, endPoint x: 496, endPoint y: 72, distance: 8.9
click at [494, 63] on p-checkbox at bounding box center [493, 62] width 8 height 6
checkbox input "true"
click at [494, 78] on p-checkbox at bounding box center [493, 78] width 8 height 6
checkbox input "true"
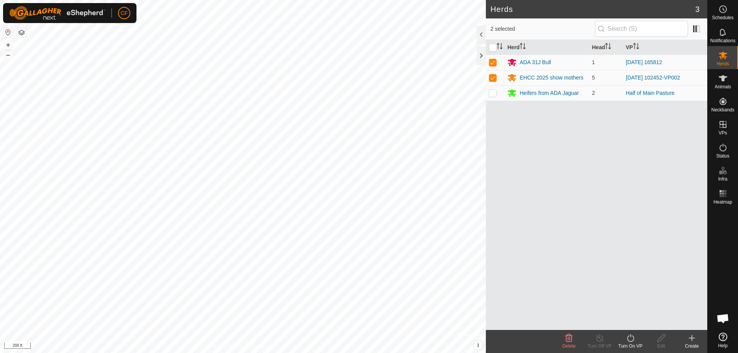
drag, startPoint x: 628, startPoint y: 340, endPoint x: 625, endPoint y: 335, distance: 6.1
click at [626, 337] on icon at bounding box center [631, 338] width 10 height 9
click at [633, 317] on link "Now" at bounding box center [653, 321] width 76 height 15
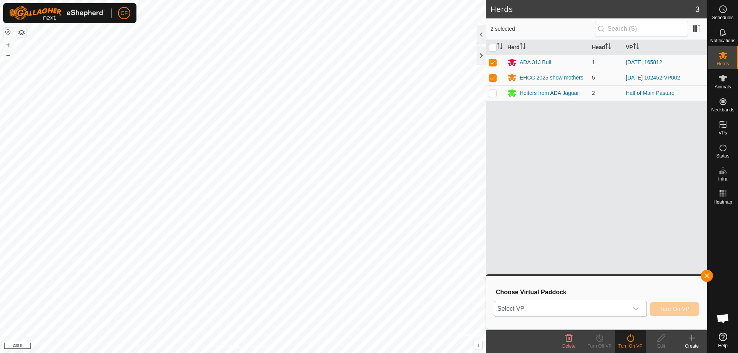
click at [634, 309] on icon "dropdown trigger" at bounding box center [636, 309] width 6 height 6
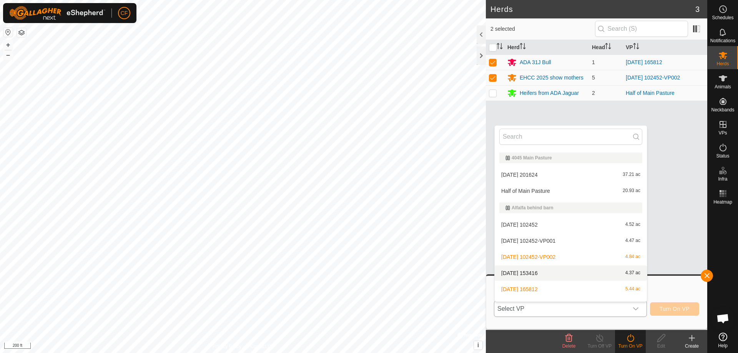
scroll to position [76, 0]
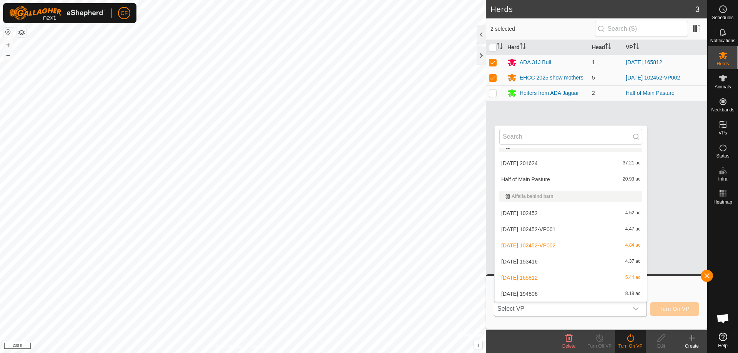
click at [614, 294] on li "[DATE] 194806 8.18 ac" at bounding box center [571, 293] width 152 height 15
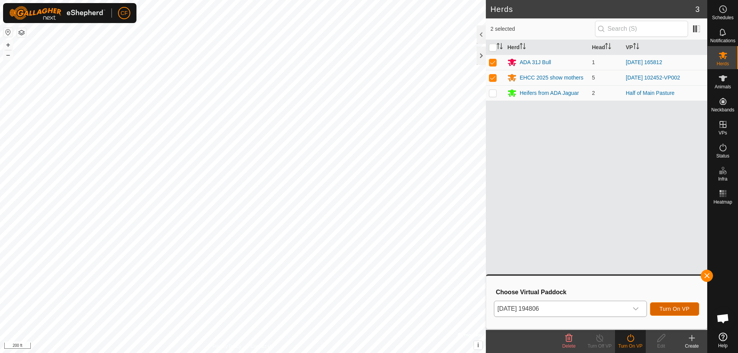
click at [665, 306] on span "Turn On VP" at bounding box center [675, 309] width 30 height 6
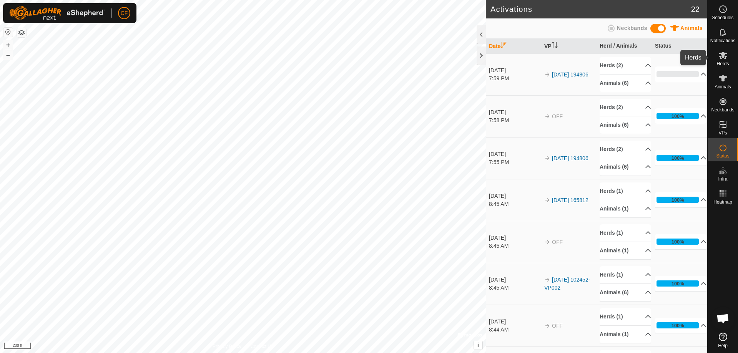
click at [728, 55] on es-mob-svg-icon at bounding box center [723, 55] width 14 height 12
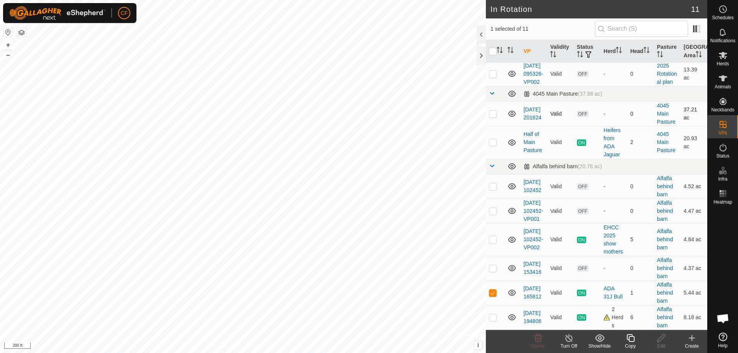
scroll to position [90, 0]
click at [489, 294] on td at bounding box center [495, 293] width 18 height 25
checkbox input "false"
click at [720, 53] on icon at bounding box center [723, 55] width 8 height 7
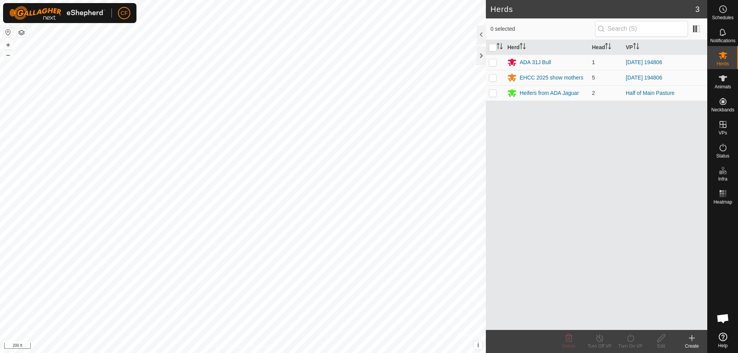
click at [492, 61] on p-checkbox at bounding box center [493, 62] width 8 height 6
checkbox input "true"
click at [489, 77] on p-checkbox at bounding box center [493, 78] width 8 height 6
checkbox input "true"
click at [599, 335] on icon at bounding box center [599, 338] width 7 height 8
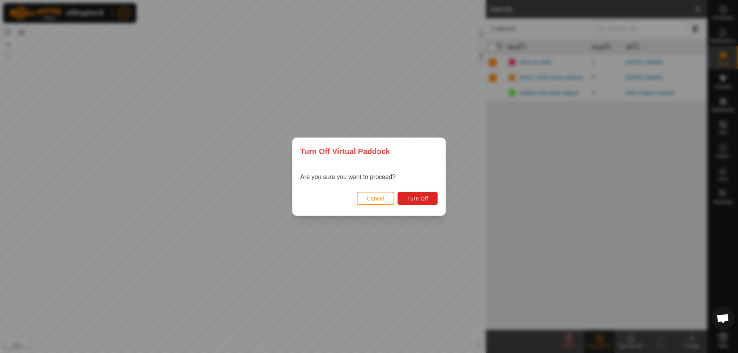
click at [395, 254] on div "Turn Off Virtual Paddock Are you sure you want to proceed? Cancel Turn Off" at bounding box center [369, 176] width 738 height 353
click at [375, 201] on span "Cancel" at bounding box center [376, 199] width 18 height 6
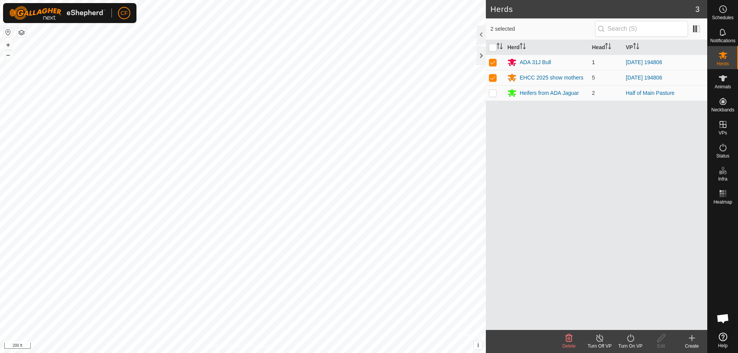
click at [491, 62] on p-checkbox at bounding box center [493, 62] width 8 height 6
checkbox input "false"
click at [490, 74] on td at bounding box center [495, 77] width 18 height 15
click at [490, 75] on p-tablecheckbox at bounding box center [493, 78] width 8 height 6
checkbox input "true"
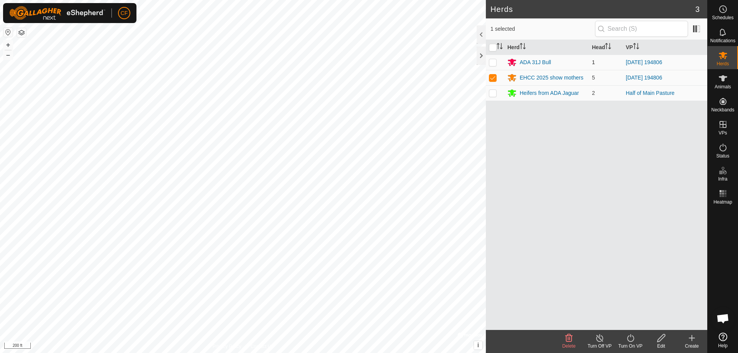
click at [488, 61] on td at bounding box center [495, 62] width 18 height 15
checkbox input "true"
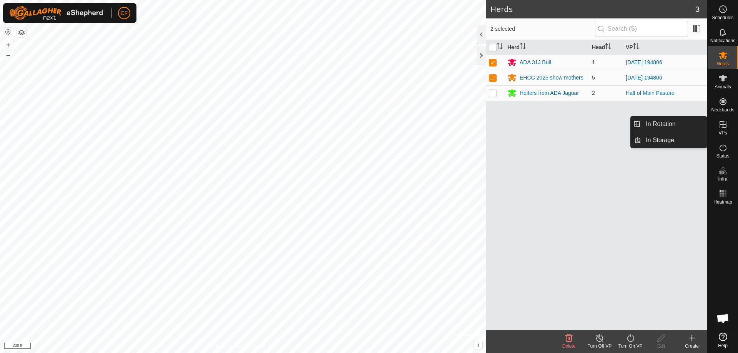
click at [724, 123] on icon at bounding box center [722, 124] width 9 height 9
click at [678, 121] on link "In Rotation" at bounding box center [674, 123] width 66 height 15
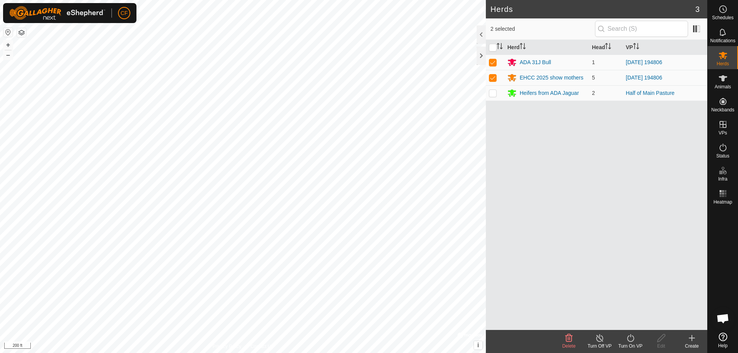
click at [678, 121] on link "In Rotation" at bounding box center [674, 123] width 66 height 15
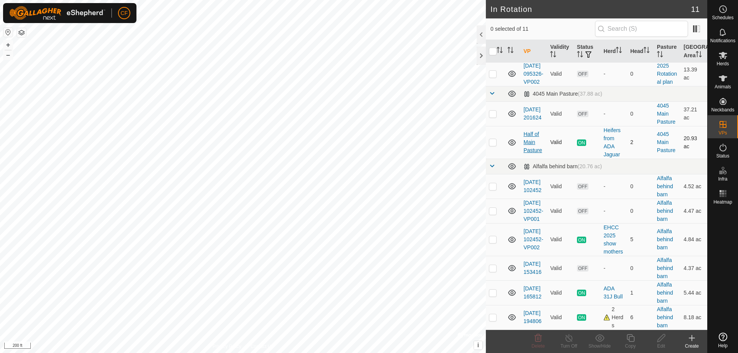
scroll to position [90, 0]
click at [659, 288] on td "Alfalfa behind barn" at bounding box center [667, 293] width 27 height 25
click at [667, 292] on link "Alfalfa behind barn" at bounding box center [665, 293] width 16 height 22
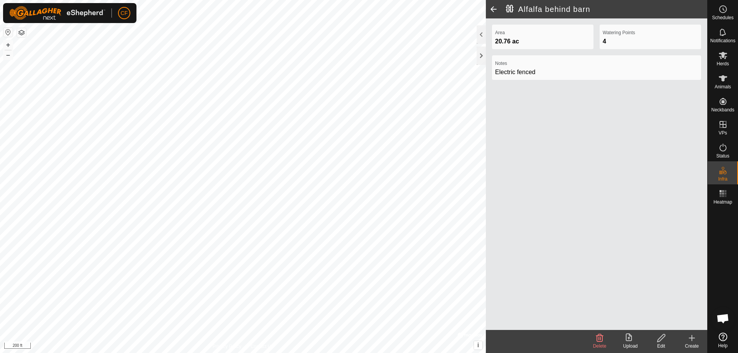
click at [667, 292] on div "Area 20.76 ac Watering Points 4 Notes Electric fenced" at bounding box center [596, 174] width 221 height 312
click at [495, 8] on span at bounding box center [493, 9] width 15 height 18
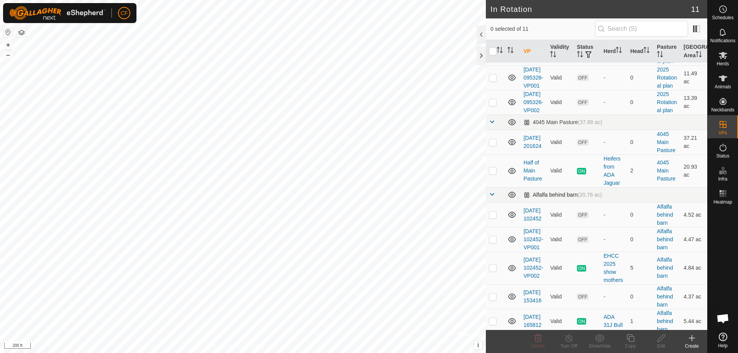
scroll to position [90, 0]
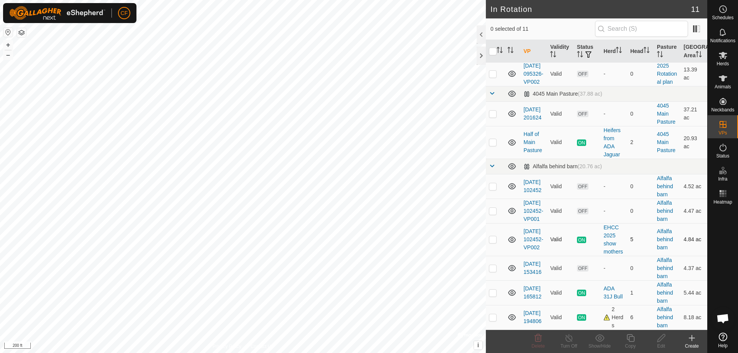
click at [579, 241] on span "ON" at bounding box center [581, 240] width 9 height 7
click at [513, 241] on icon at bounding box center [511, 239] width 9 height 9
click at [512, 239] on icon at bounding box center [511, 239] width 9 height 9
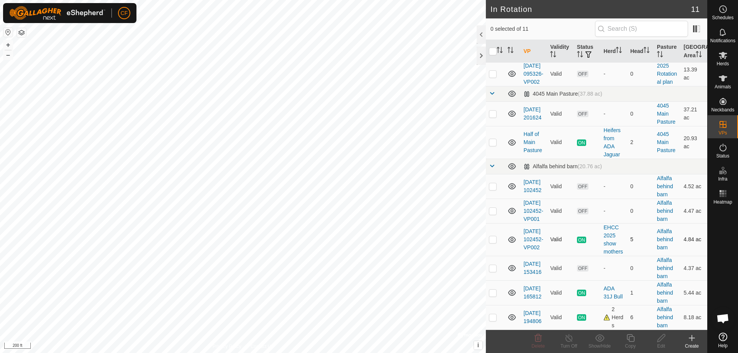
click at [512, 240] on icon at bounding box center [511, 239] width 9 height 9
click at [513, 244] on icon at bounding box center [511, 239] width 9 height 9
click at [579, 244] on td "ON" at bounding box center [587, 239] width 27 height 33
click at [579, 236] on td "ON" at bounding box center [587, 239] width 27 height 33
click at [662, 237] on link "Alfalfa behind barn" at bounding box center [665, 239] width 16 height 22
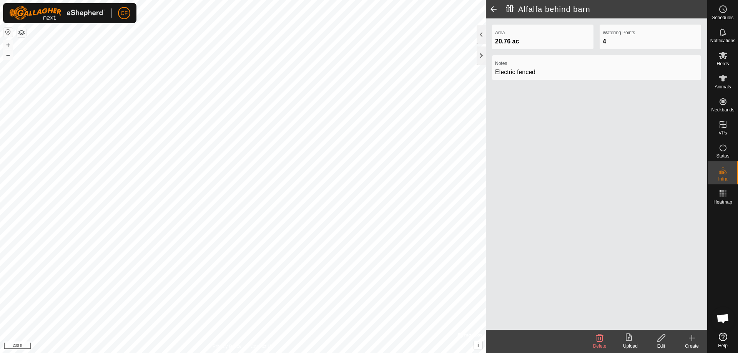
click at [494, 7] on span at bounding box center [493, 9] width 15 height 18
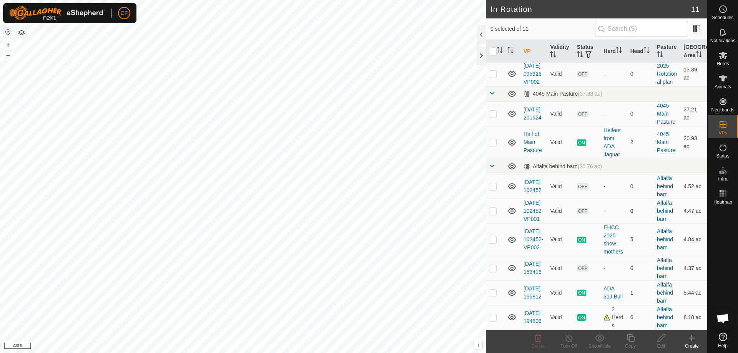
scroll to position [90, 0]
click at [716, 145] on es-activation-svg-icon at bounding box center [723, 147] width 14 height 12
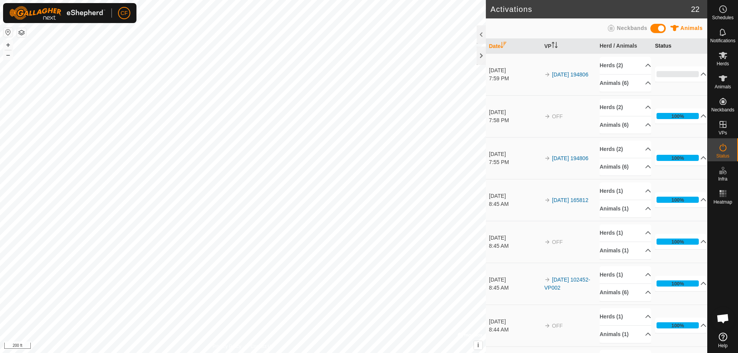
click at [657, 42] on th "Status" at bounding box center [679, 46] width 55 height 15
click at [659, 43] on th "Status" at bounding box center [679, 46] width 55 height 15
click at [552, 43] on icon "Activate to sort" at bounding box center [555, 45] width 6 height 6
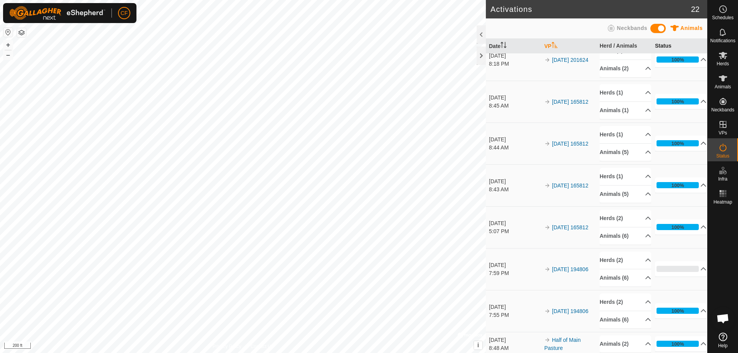
scroll to position [587, 0]
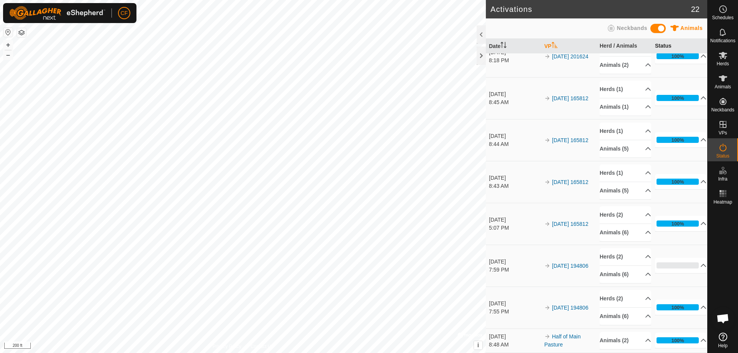
click at [659, 44] on th "Status" at bounding box center [679, 46] width 55 height 15
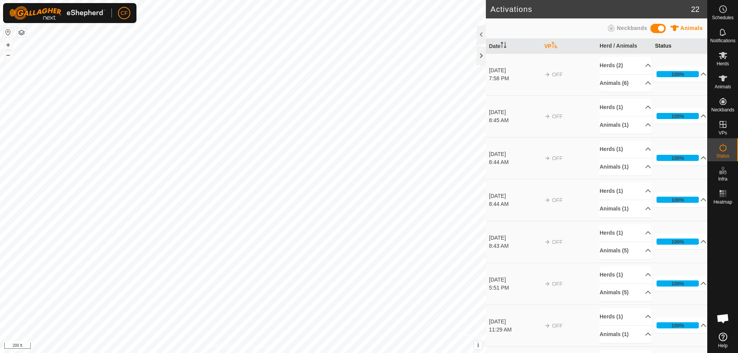
click at [659, 44] on th "Status" at bounding box center [679, 46] width 55 height 15
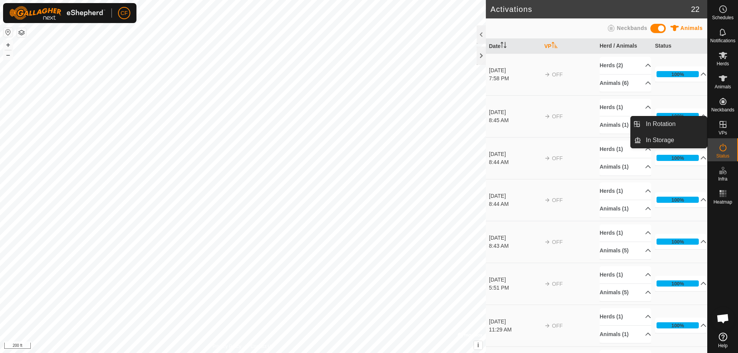
click at [719, 123] on icon at bounding box center [722, 124] width 9 height 9
click at [691, 121] on link "In Rotation" at bounding box center [674, 123] width 66 height 15
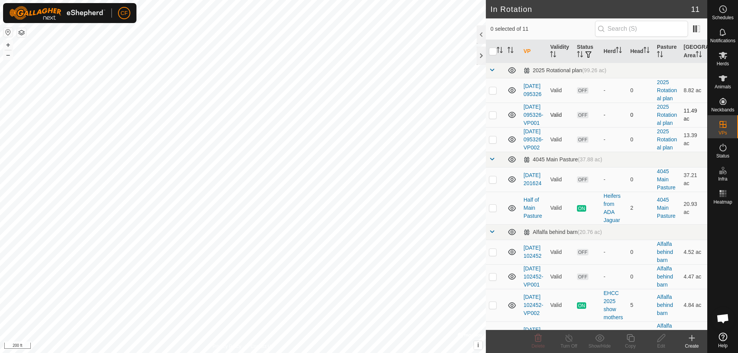
scroll to position [90, 0]
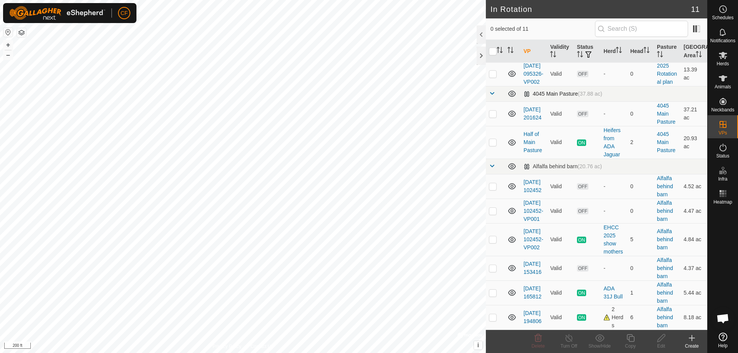
click at [490, 90] on span at bounding box center [492, 93] width 6 height 6
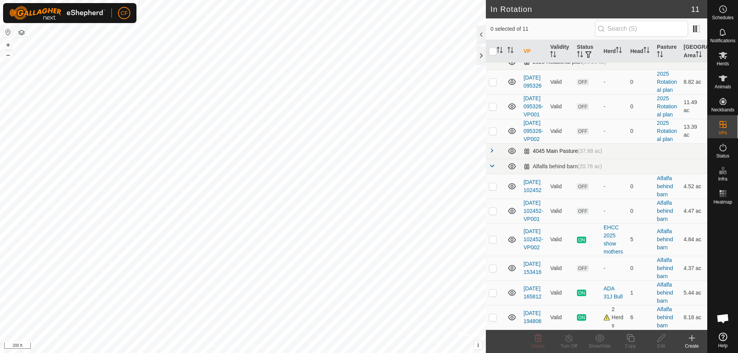
click at [493, 148] on span at bounding box center [492, 151] width 6 height 6
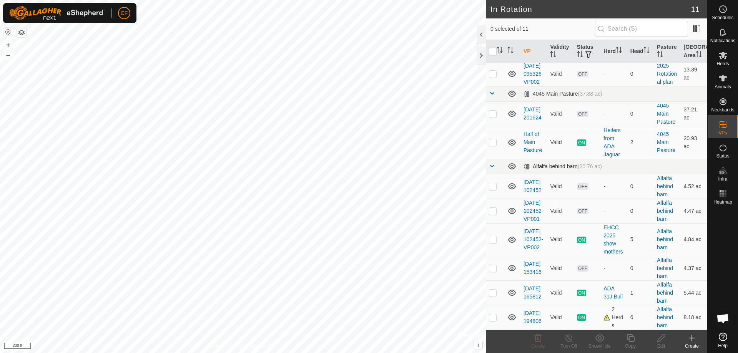
click at [491, 163] on span at bounding box center [492, 166] width 6 height 6
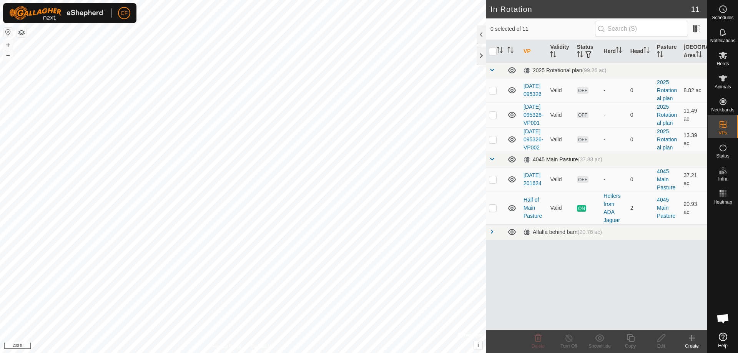
click at [490, 162] on span at bounding box center [492, 159] width 6 height 6
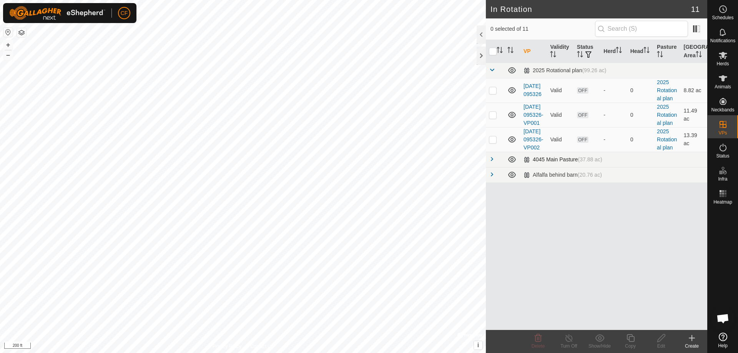
click at [491, 162] on span at bounding box center [492, 159] width 6 height 6
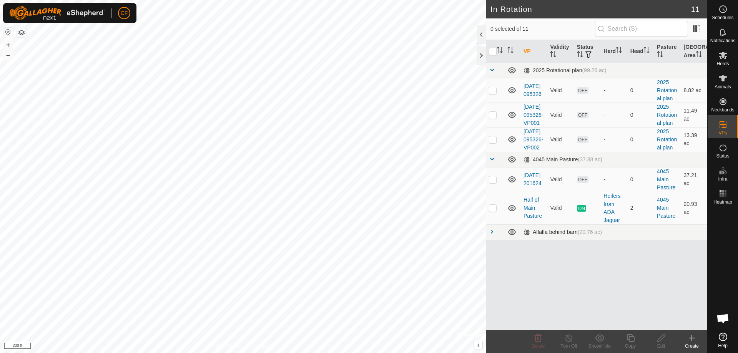
click at [491, 235] on span at bounding box center [492, 232] width 6 height 6
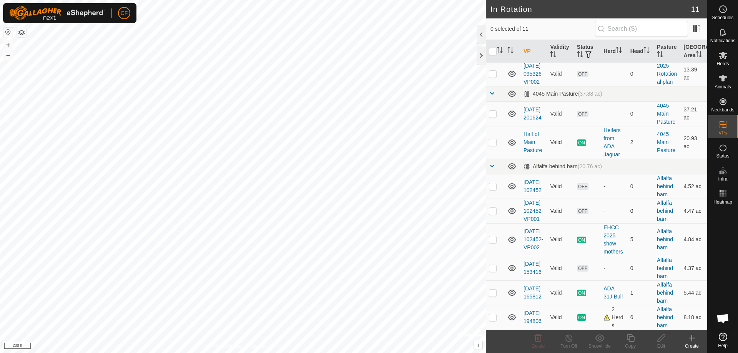
scroll to position [90, 0]
click at [512, 241] on icon at bounding box center [512, 240] width 8 height 6
click at [511, 293] on icon at bounding box center [512, 293] width 8 height 6
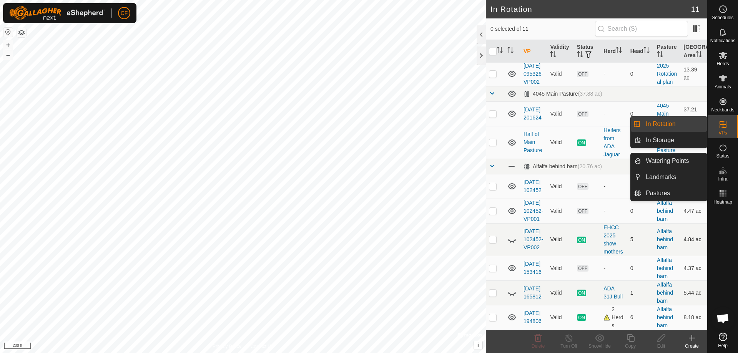
click at [731, 127] on div "VPs" at bounding box center [723, 126] width 30 height 23
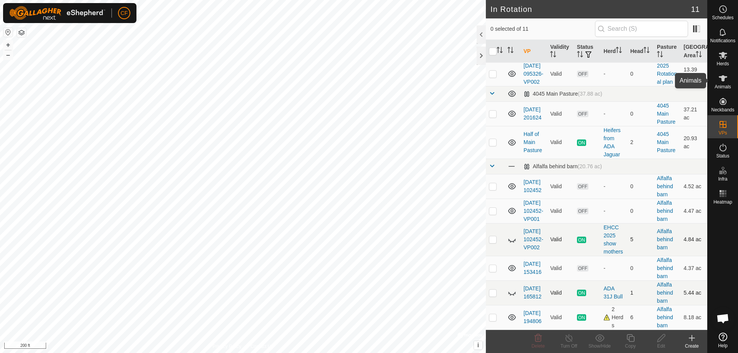
click at [725, 72] on es-animals-svg-icon at bounding box center [723, 78] width 14 height 12
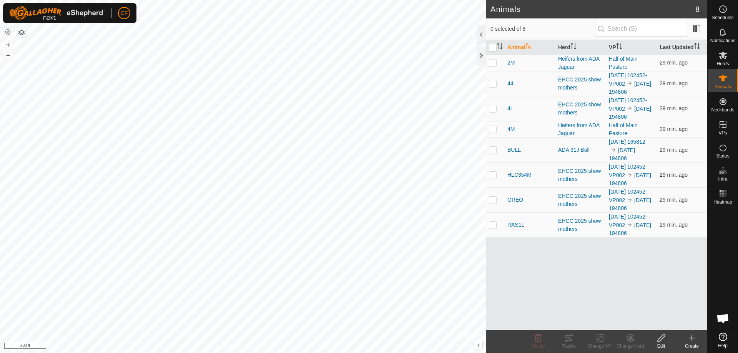
click at [492, 178] on p-checkbox at bounding box center [493, 175] width 8 height 6
click at [564, 338] on icon at bounding box center [568, 338] width 9 height 9
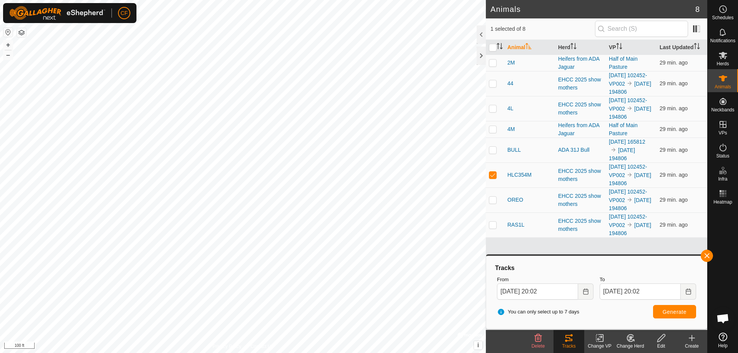
drag, startPoint x: 711, startPoint y: 254, endPoint x: 722, endPoint y: 258, distance: 11.8
click at [719, 257] on body "CF Schedules Notifications Herds Animals Neckbands VPs Status Infra Heatmap Hel…" at bounding box center [369, 176] width 738 height 353
click at [704, 253] on button "button" at bounding box center [707, 256] width 12 height 12
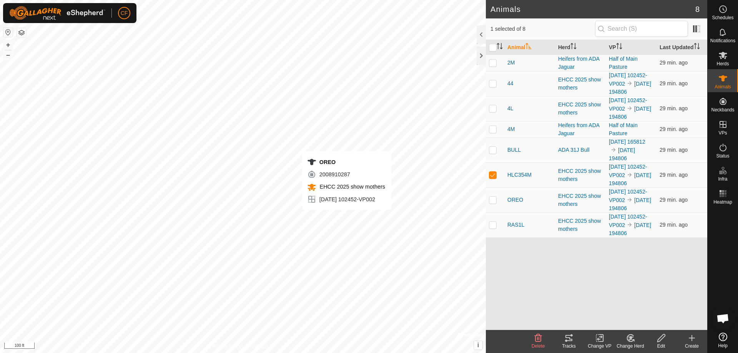
checkbox input "false"
click at [568, 337] on icon at bounding box center [568, 338] width 7 height 6
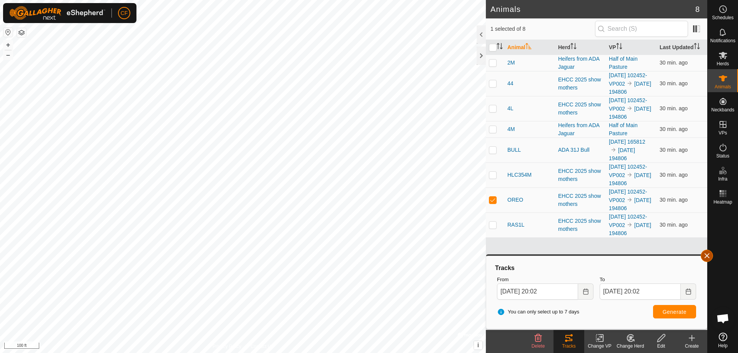
click at [707, 259] on button "button" at bounding box center [707, 256] width 12 height 12
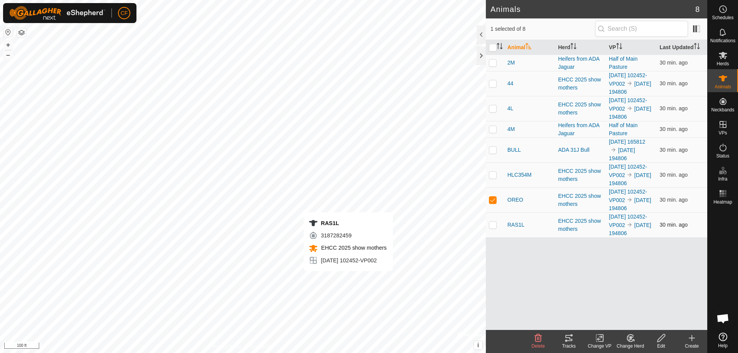
checkbox input "false"
checkbox input "true"
click at [569, 339] on icon at bounding box center [568, 338] width 9 height 9
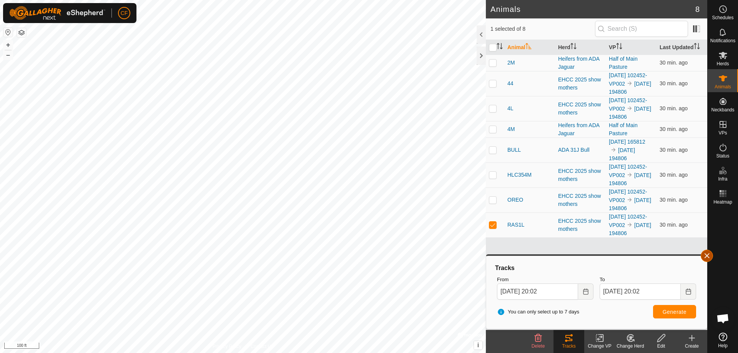
click at [710, 255] on button "button" at bounding box center [707, 256] width 12 height 12
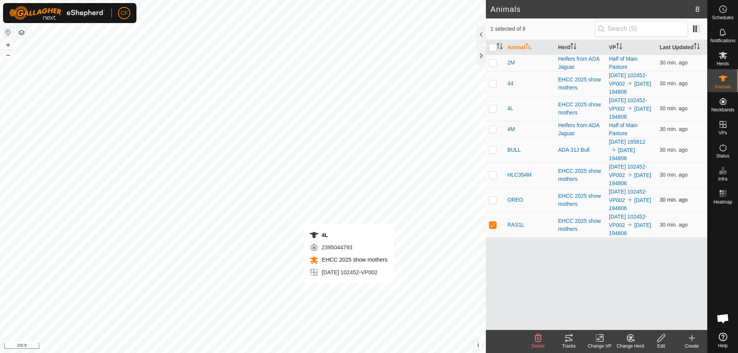
checkbox input "true"
checkbox input "false"
click at [568, 334] on icon at bounding box center [568, 338] width 9 height 9
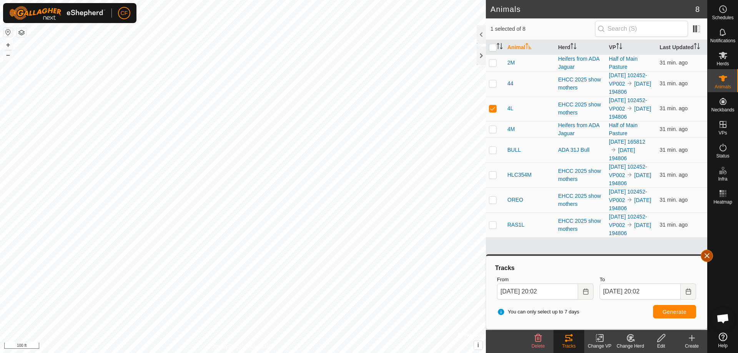
click at [703, 258] on button "button" at bounding box center [707, 256] width 12 height 12
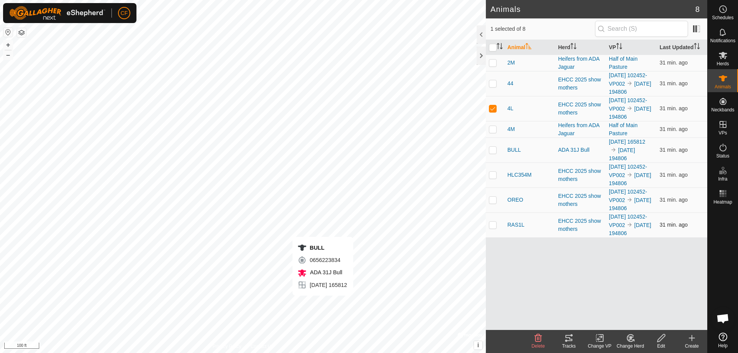
checkbox input "false"
checkbox input "true"
click at [565, 336] on icon at bounding box center [568, 338] width 9 height 9
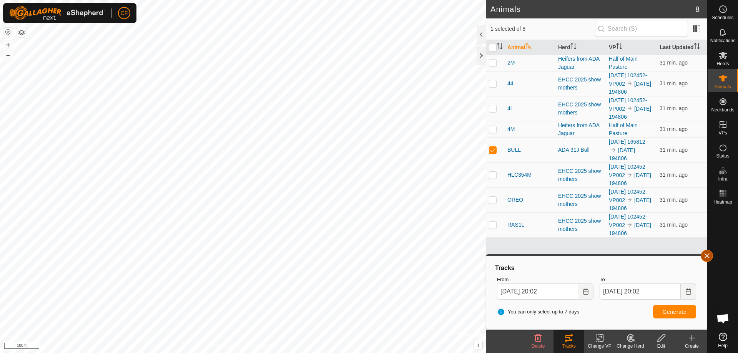
click at [708, 253] on button "button" at bounding box center [707, 256] width 12 height 12
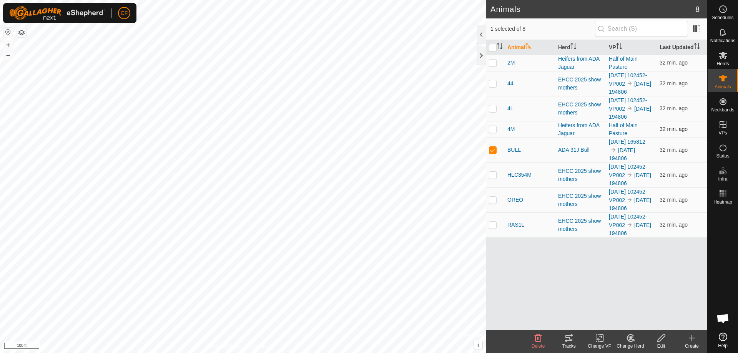
click at [493, 132] on p-checkbox at bounding box center [493, 129] width 8 height 6
checkbox input "true"
click at [496, 162] on td at bounding box center [495, 150] width 18 height 25
checkbox input "false"
click at [527, 353] on html "CF Schedules Notifications Herds Animals Neckbands VPs Status Infra Heatmap Hel…" at bounding box center [369, 176] width 738 height 353
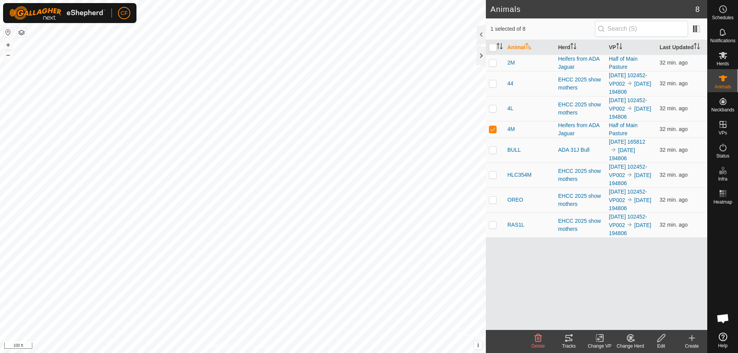
click at [567, 340] on icon at bounding box center [568, 338] width 9 height 9
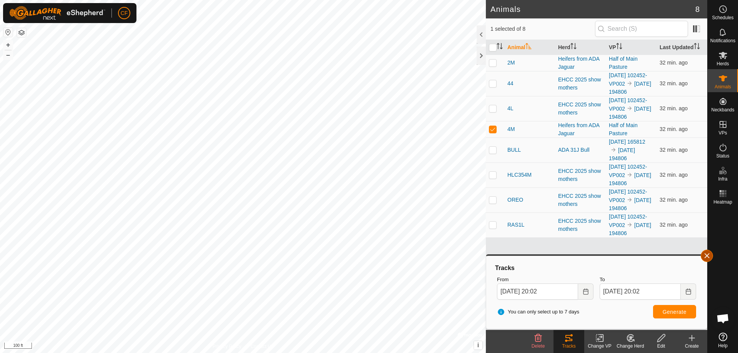
click at [706, 253] on button "button" at bounding box center [707, 256] width 12 height 12
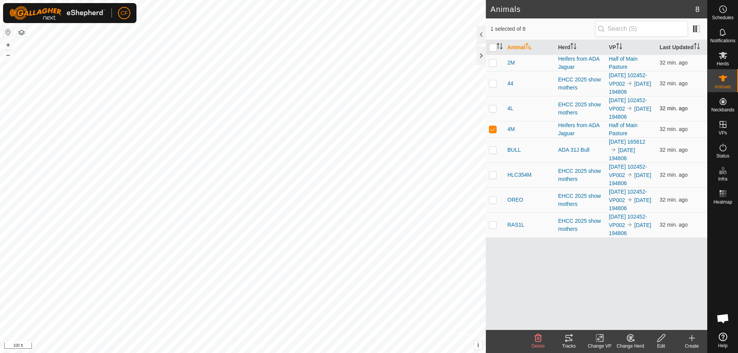
click at [495, 111] on p-checkbox at bounding box center [493, 108] width 8 height 6
checkbox input "true"
click at [571, 339] on icon at bounding box center [568, 338] width 7 height 6
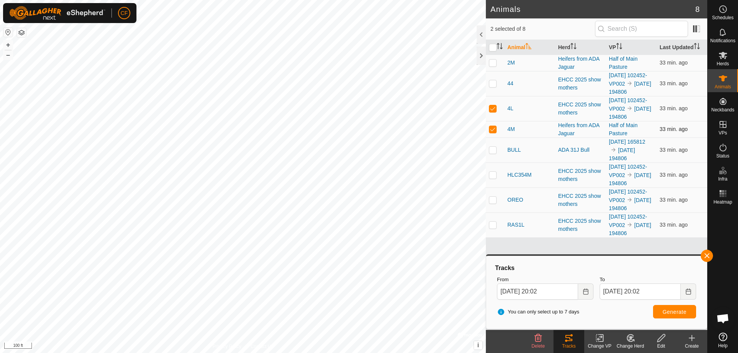
click at [492, 132] on p-checkbox at bounding box center [493, 129] width 8 height 6
checkbox input "false"
click at [711, 256] on button "button" at bounding box center [707, 256] width 12 height 12
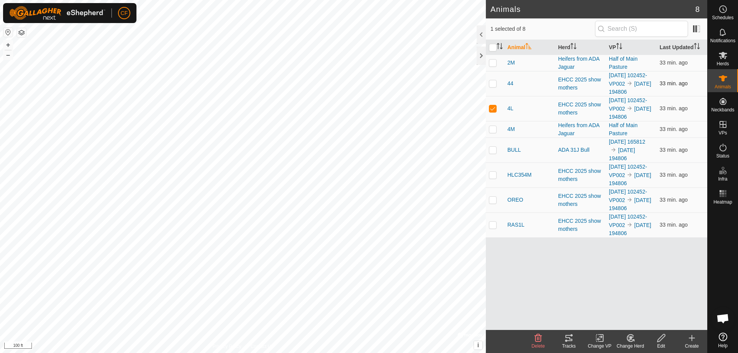
click at [494, 86] on p-checkbox at bounding box center [493, 83] width 8 height 6
checkbox input "true"
click at [494, 111] on p-checkbox at bounding box center [493, 108] width 8 height 6
checkbox input "false"
click at [565, 335] on icon at bounding box center [568, 338] width 9 height 9
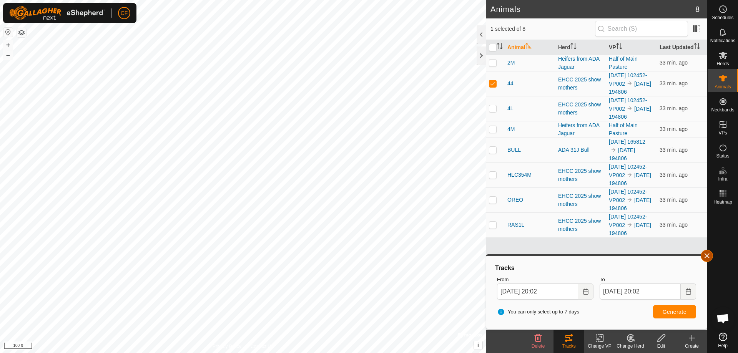
click at [708, 253] on button "button" at bounding box center [707, 256] width 12 height 12
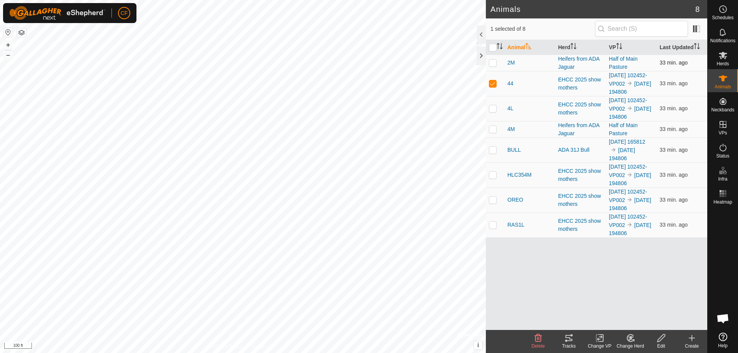
click at [492, 60] on p-checkbox at bounding box center [493, 63] width 8 height 6
checkbox input "true"
click at [491, 86] on p-checkbox at bounding box center [493, 83] width 8 height 6
checkbox input "false"
click at [559, 343] on div "Tracks" at bounding box center [568, 341] width 31 height 23
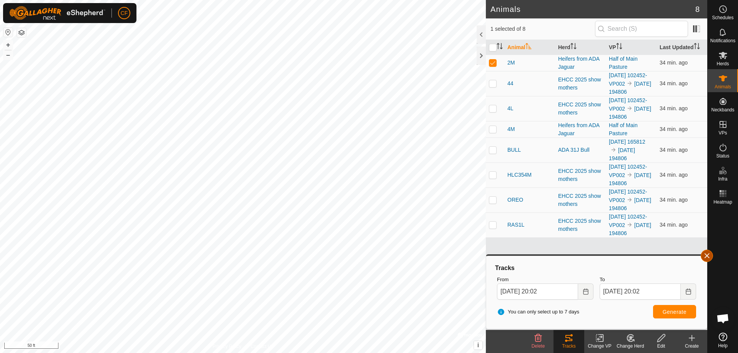
click at [710, 255] on button "button" at bounding box center [707, 256] width 12 height 12
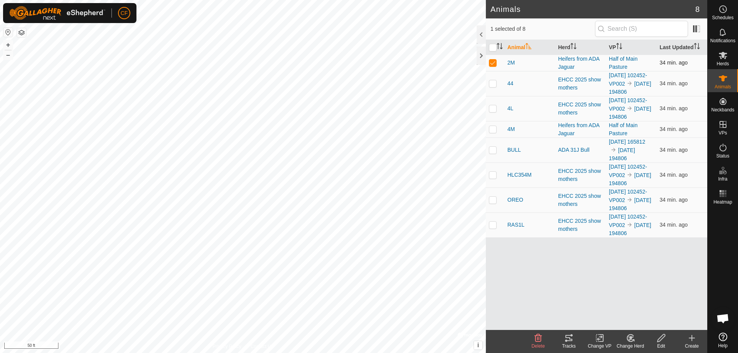
click at [492, 63] on p-checkbox at bounding box center [493, 63] width 8 height 6
checkbox input "false"
click at [722, 189] on icon at bounding box center [722, 193] width 9 height 9
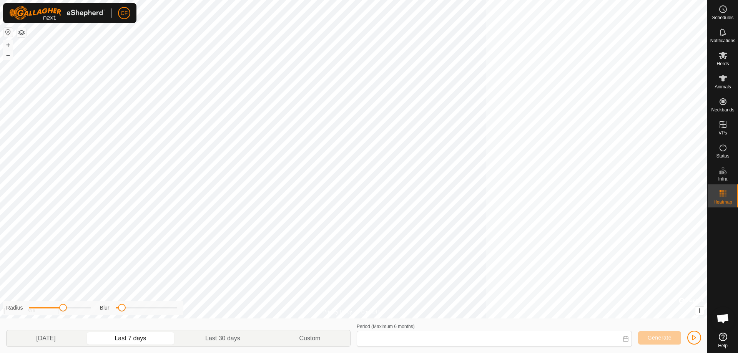
type input "[DATE] - [DATE]"
click at [565, 325] on div "Privacy Policy Contact Us 2M 0970717113 Heifers from ADA Jaguar Half of Main Pa…" at bounding box center [353, 176] width 707 height 353
click at [279, 0] on html "CF Schedules Notifications Herds Animals Neckbands VPs Status Infra Heatmap Hel…" at bounding box center [369, 176] width 738 height 353
click at [239, 334] on div "Privacy Policy Contact Us 2M 0970717113 Heifers from ADA Jaguar Half of Main Pa…" at bounding box center [353, 176] width 707 height 353
click at [468, 0] on html "CF Schedules Notifications Herds Animals Neckbands VPs Status Infra Heatmap Hel…" at bounding box center [369, 176] width 738 height 353
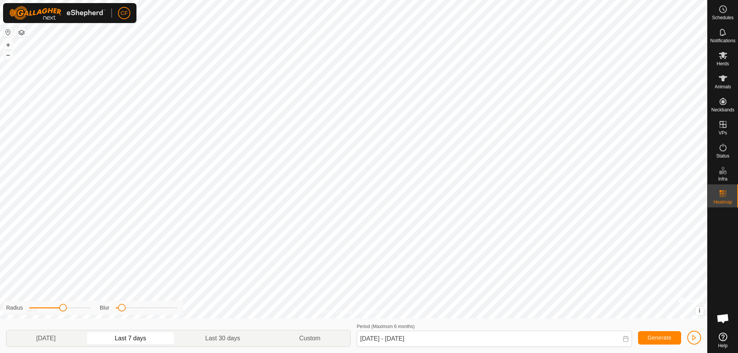
click at [437, 353] on html "CF Schedules Notifications Herds Animals Neckbands VPs Status Infra Heatmap Hel…" at bounding box center [369, 176] width 738 height 353
click at [398, 0] on html "CF Schedules Notifications Herds Animals Neckbands VPs Status Infra Heatmap Hel…" at bounding box center [369, 176] width 738 height 353
click at [302, 0] on html "CF Schedules Notifications Herds Animals Neckbands VPs Status Infra Heatmap Hel…" at bounding box center [369, 176] width 738 height 353
click at [214, 0] on html "CF Schedules Notifications Herds Animals Neckbands VPs Status Infra Heatmap Hel…" at bounding box center [369, 176] width 738 height 353
drag, startPoint x: 703, startPoint y: 169, endPoint x: -71, endPoint y: -23, distance: 798.1
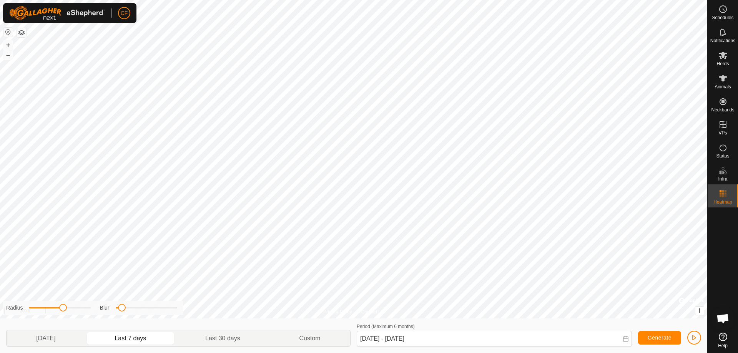
click at [0, 0] on html "CF Schedules Notifications Herds Animals Neckbands VPs Status Infra Heatmap Hel…" at bounding box center [369, 176] width 738 height 353
click at [495, 181] on div "Schedules Notifications Herds Animals Neckbands VPs Status Infra Heatmap Help P…" at bounding box center [369, 176] width 738 height 353
click at [720, 201] on span "Heatmap" at bounding box center [722, 202] width 19 height 5
click at [199, 0] on html "CF Schedules Notifications Herds Animals Neckbands VPs Status Infra Heatmap Hel…" at bounding box center [369, 176] width 738 height 353
click at [295, 0] on html "CF Schedules Notifications Herds Animals Neckbands VPs Status Infra Heatmap Hel…" at bounding box center [369, 176] width 738 height 353
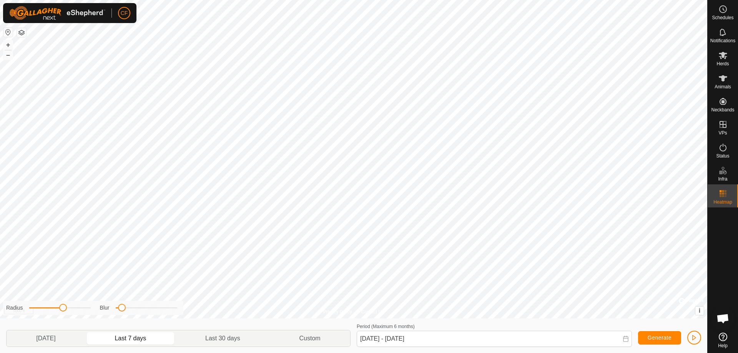
click at [246, 0] on html "CF Schedules Notifications Herds Animals Neckbands VPs Status Infra Heatmap Hel…" at bounding box center [369, 176] width 738 height 353
